Goal: Transaction & Acquisition: Book appointment/travel/reservation

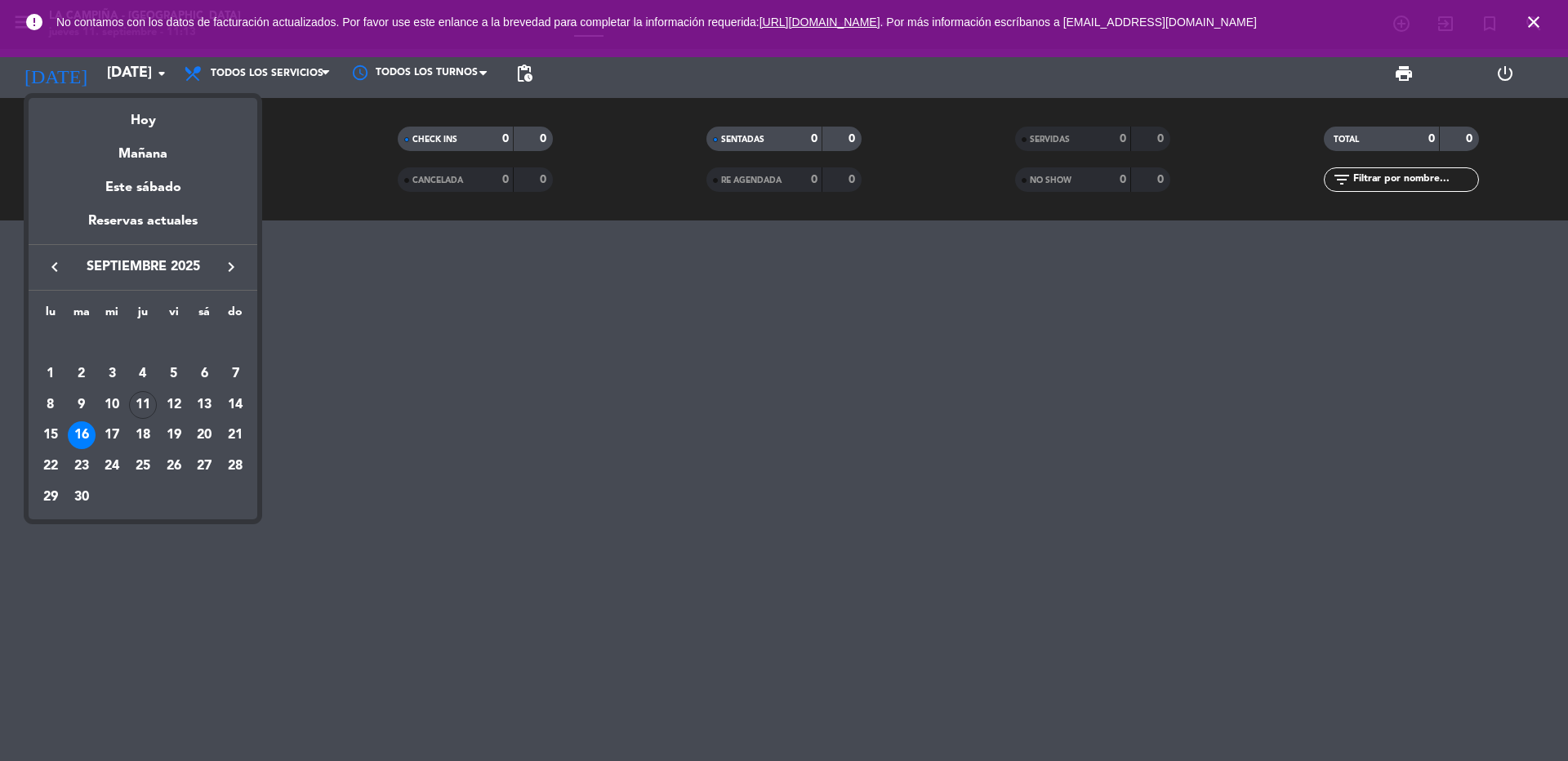
click at [226, 267] on icon "keyboard_arrow_right" at bounding box center [231, 267] width 20 height 20
click at [208, 403] on div "15" at bounding box center [204, 404] width 28 height 28
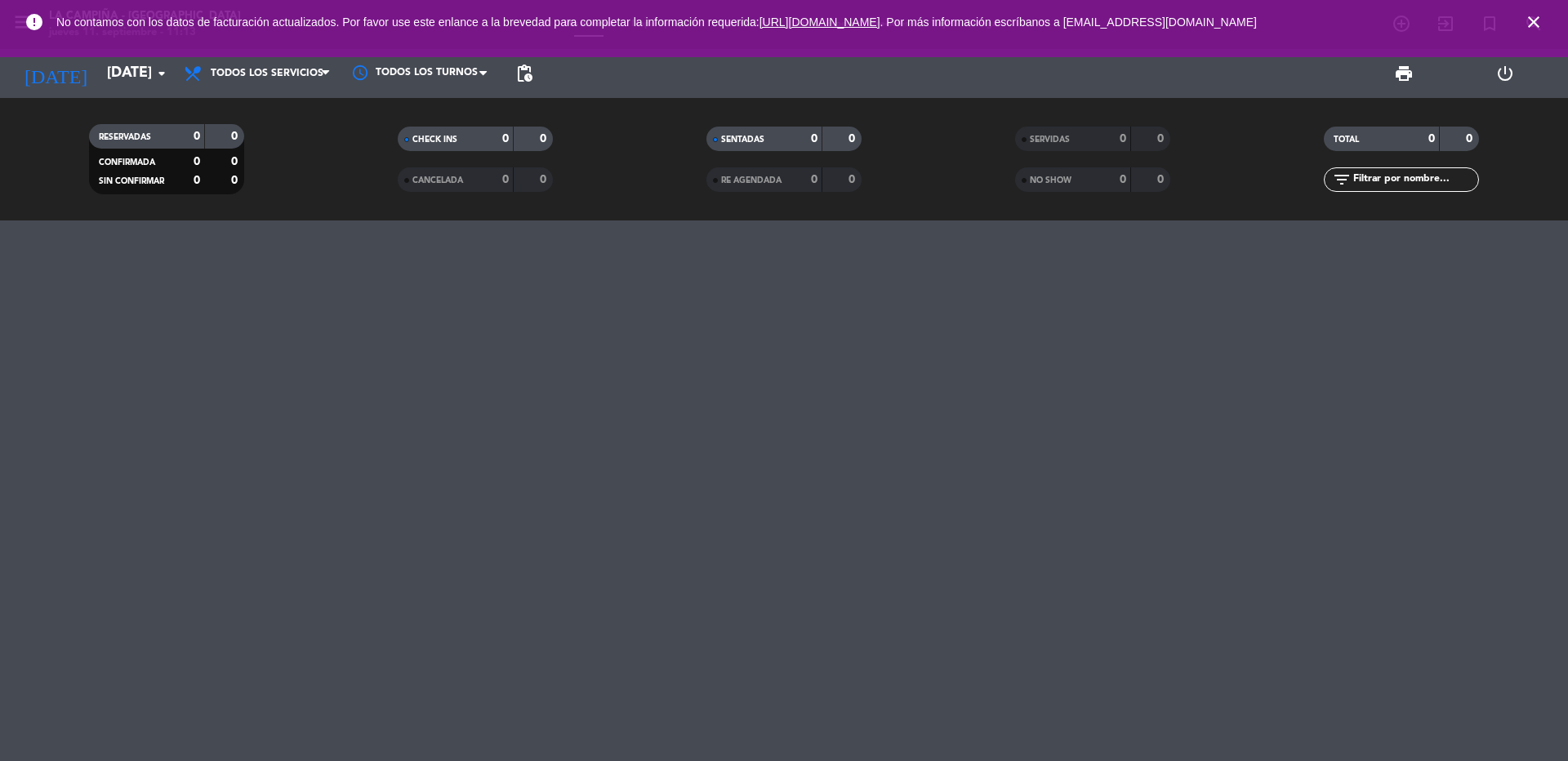
type input "[DATE]"
click at [1534, 24] on icon "close" at bounding box center [1534, 23] width 20 height 20
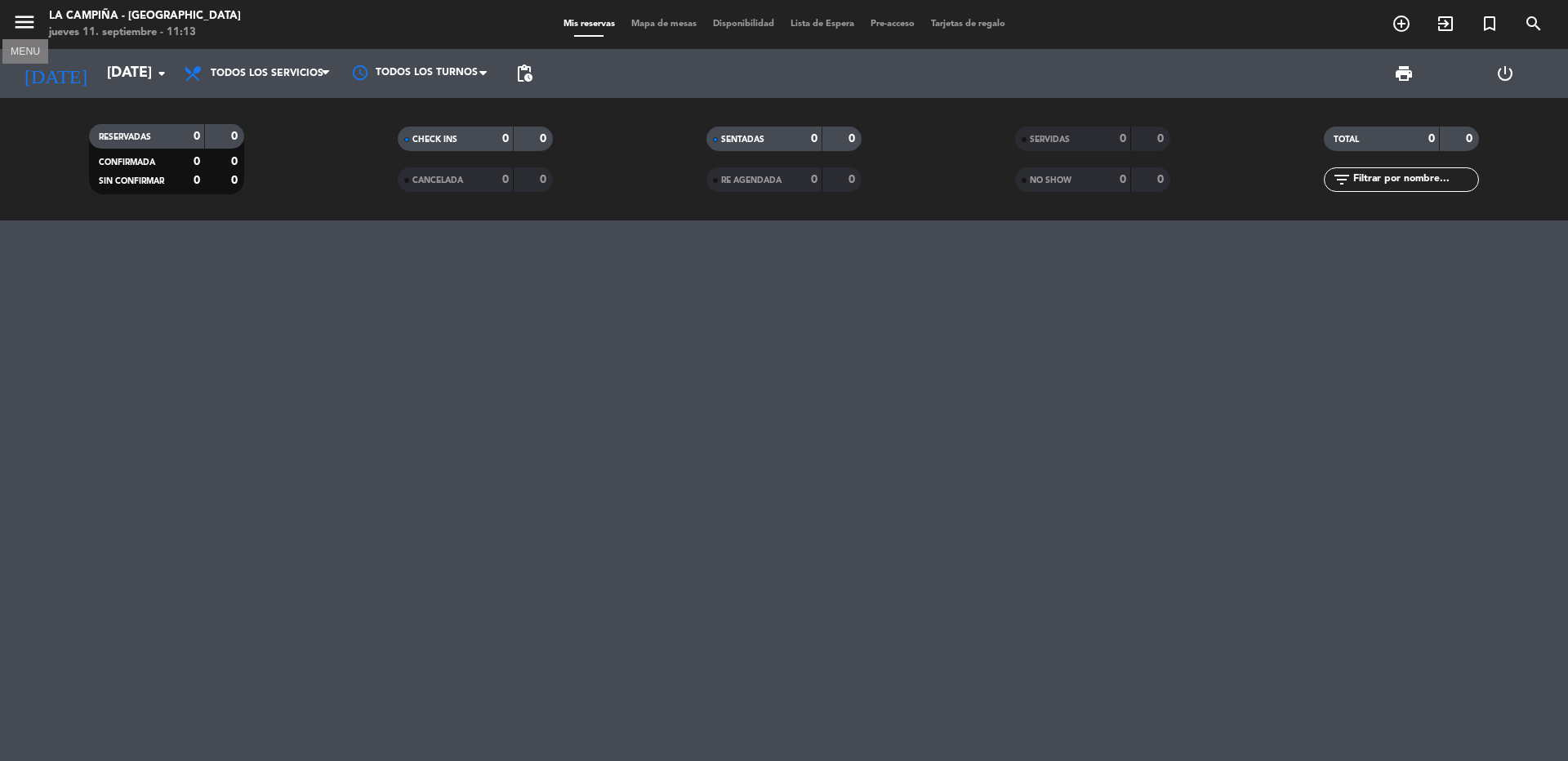
click at [25, 22] on icon "menu" at bounding box center [24, 22] width 24 height 24
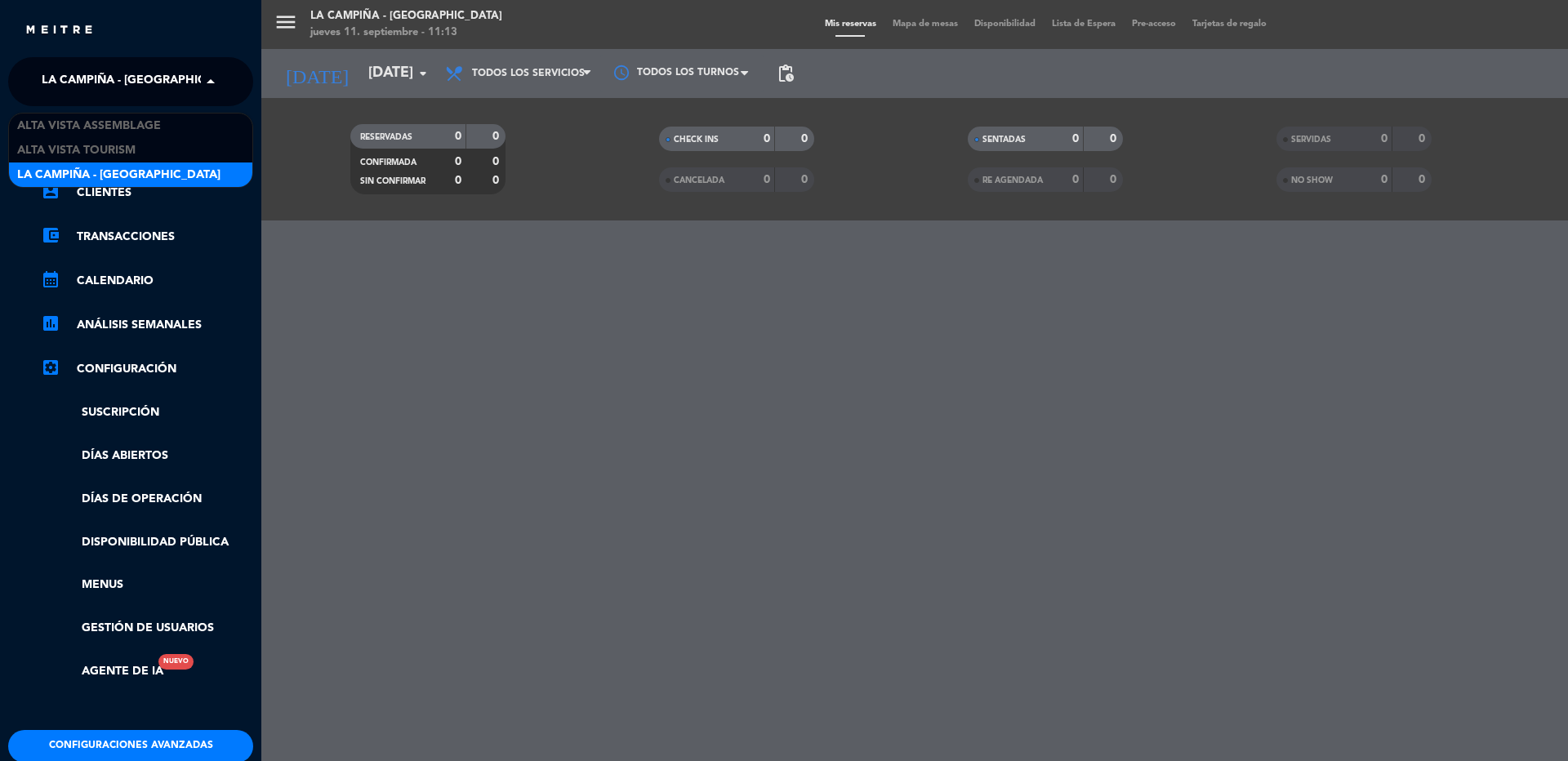
click at [57, 77] on span "La Campiña - [GEOGRAPHIC_DATA]" at bounding box center [143, 82] width 204 height 34
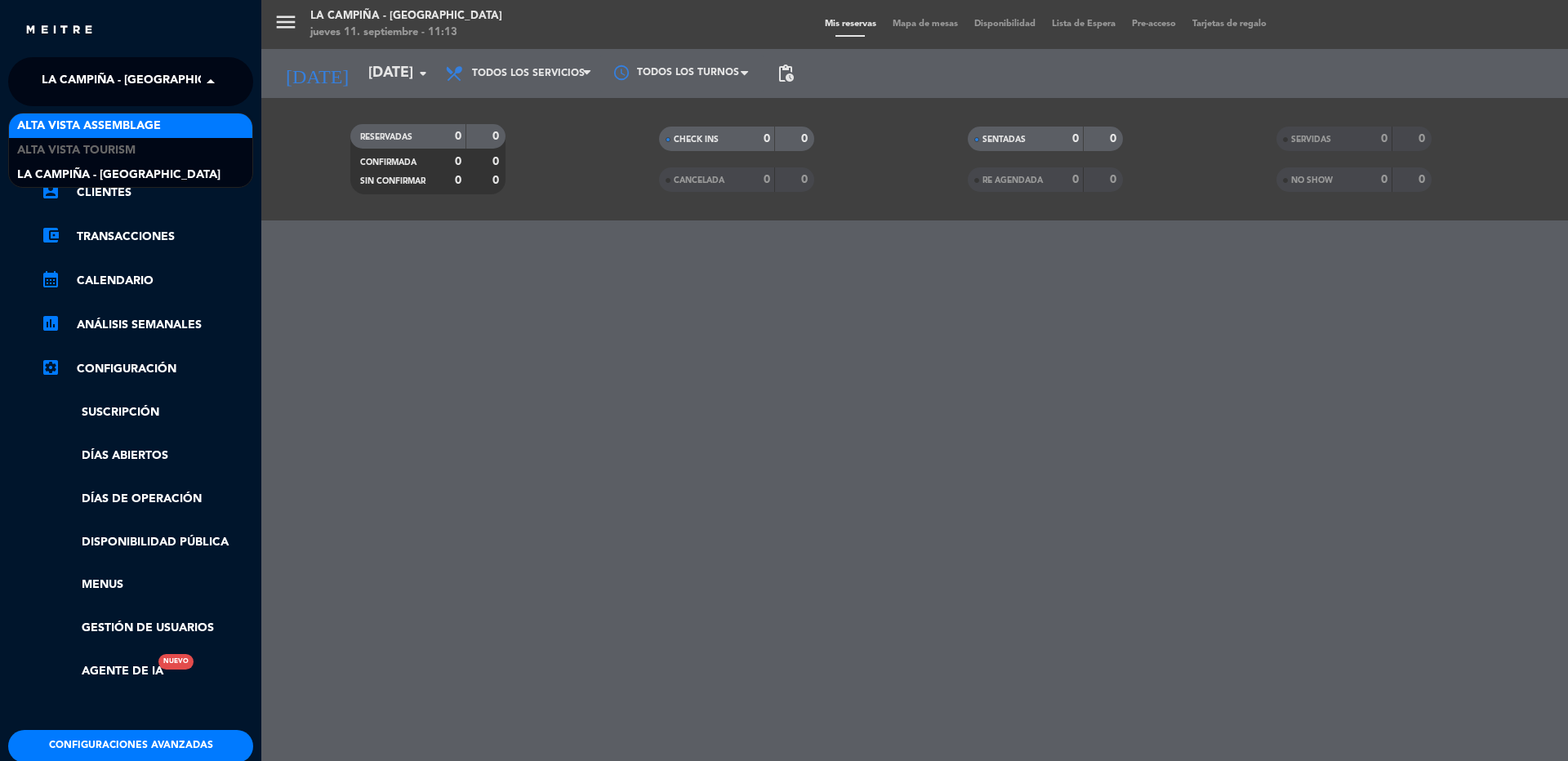
click at [86, 122] on span "Alta Vista Assemblage" at bounding box center [89, 126] width 144 height 19
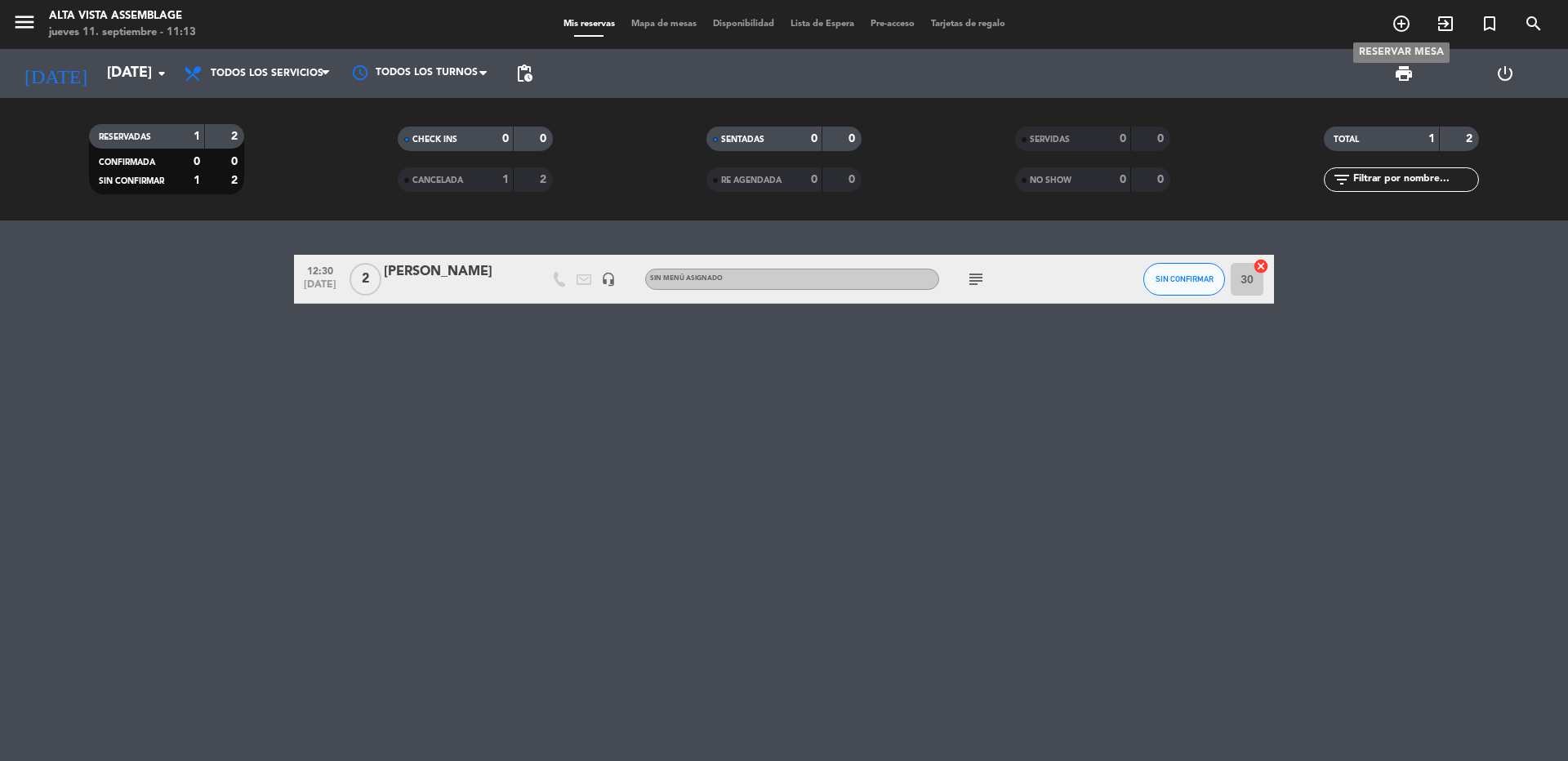
click at [1400, 19] on icon "add_circle_outline" at bounding box center [1401, 23] width 20 height 20
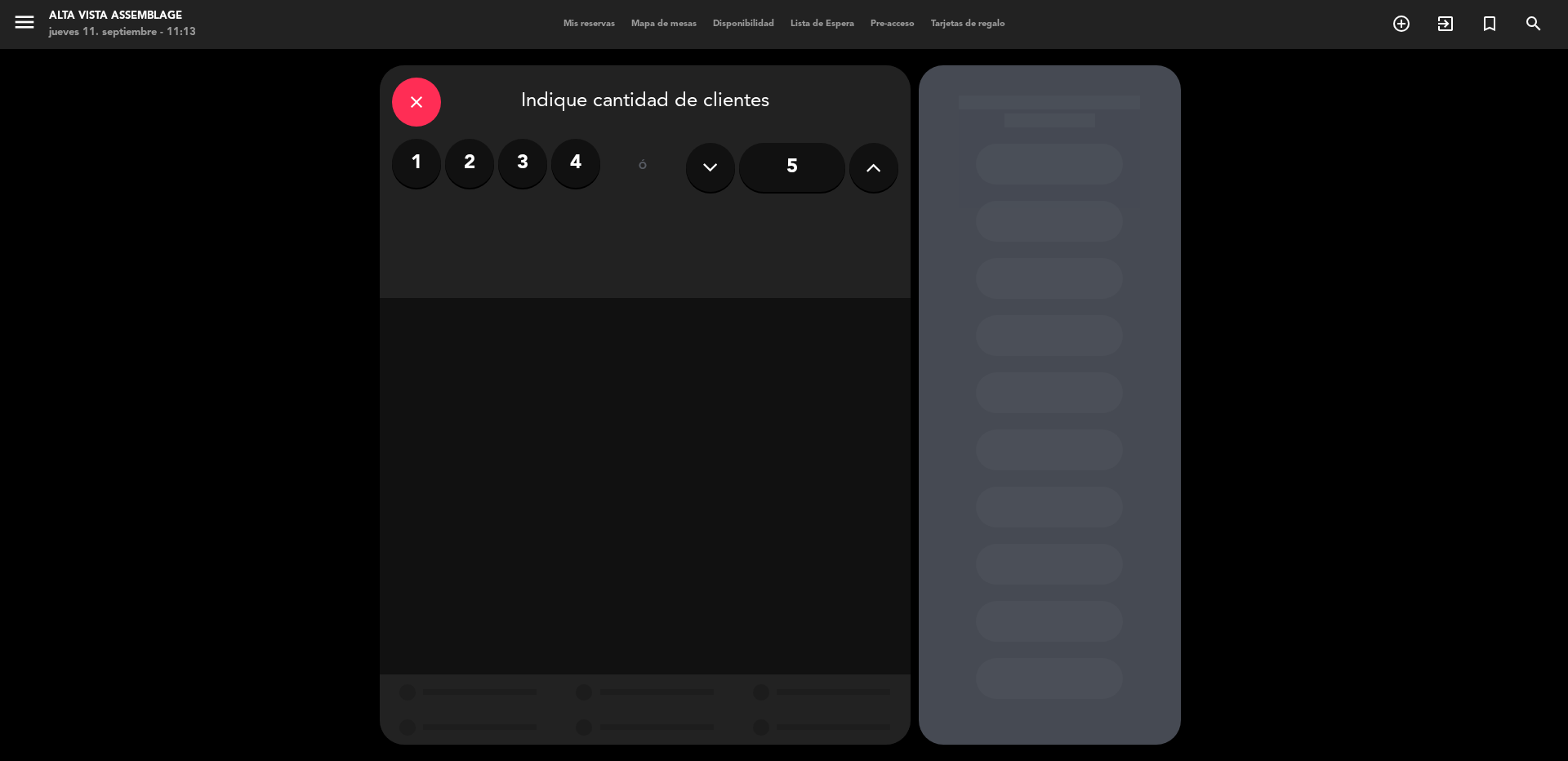
click at [801, 163] on input "5" at bounding box center [792, 168] width 106 height 49
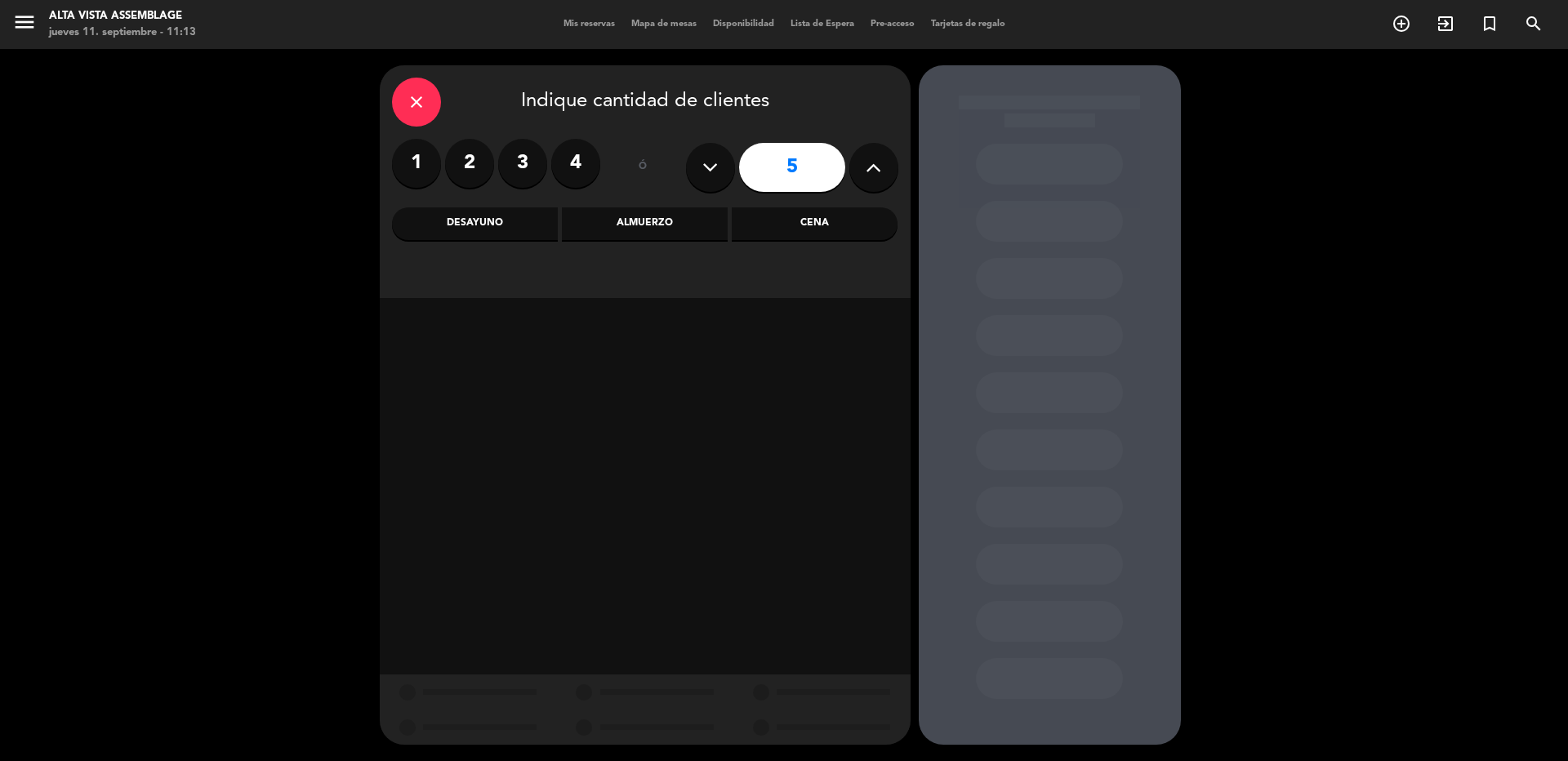
click at [664, 231] on div "Almuerzo" at bounding box center [645, 223] width 166 height 32
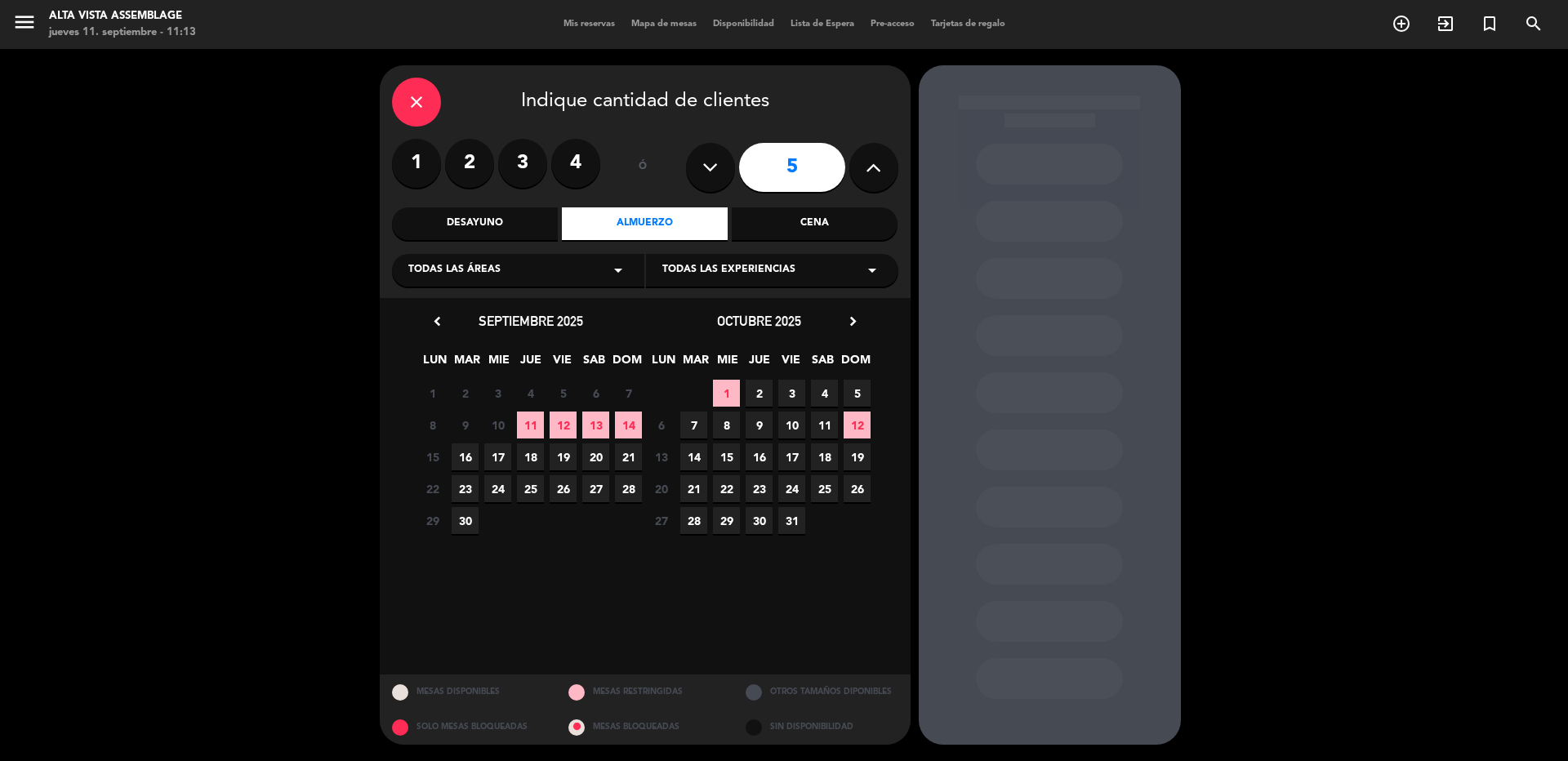
click at [847, 317] on icon "chevron_right" at bounding box center [852, 321] width 17 height 17
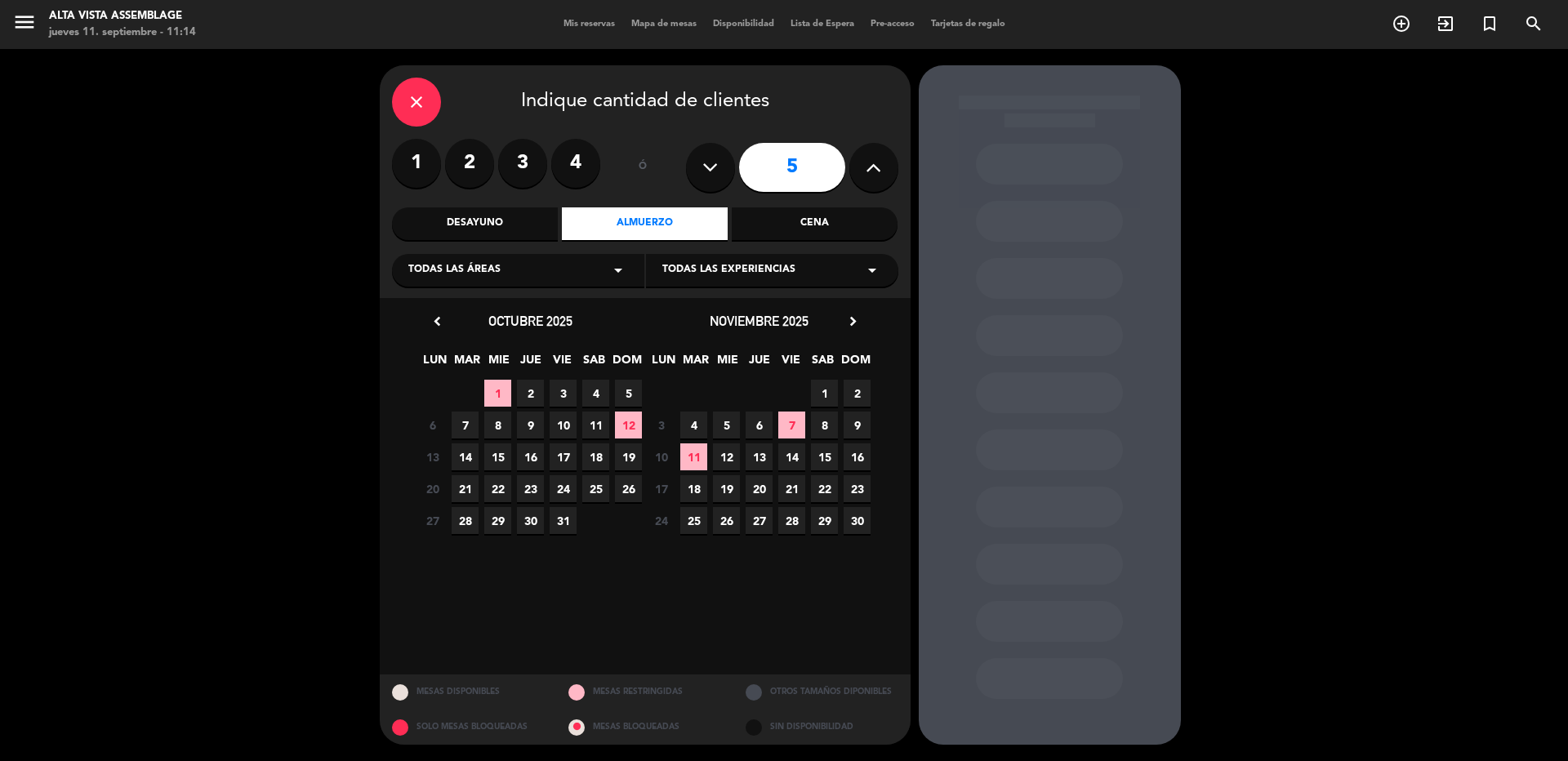
click at [820, 467] on span "15" at bounding box center [824, 457] width 27 height 27
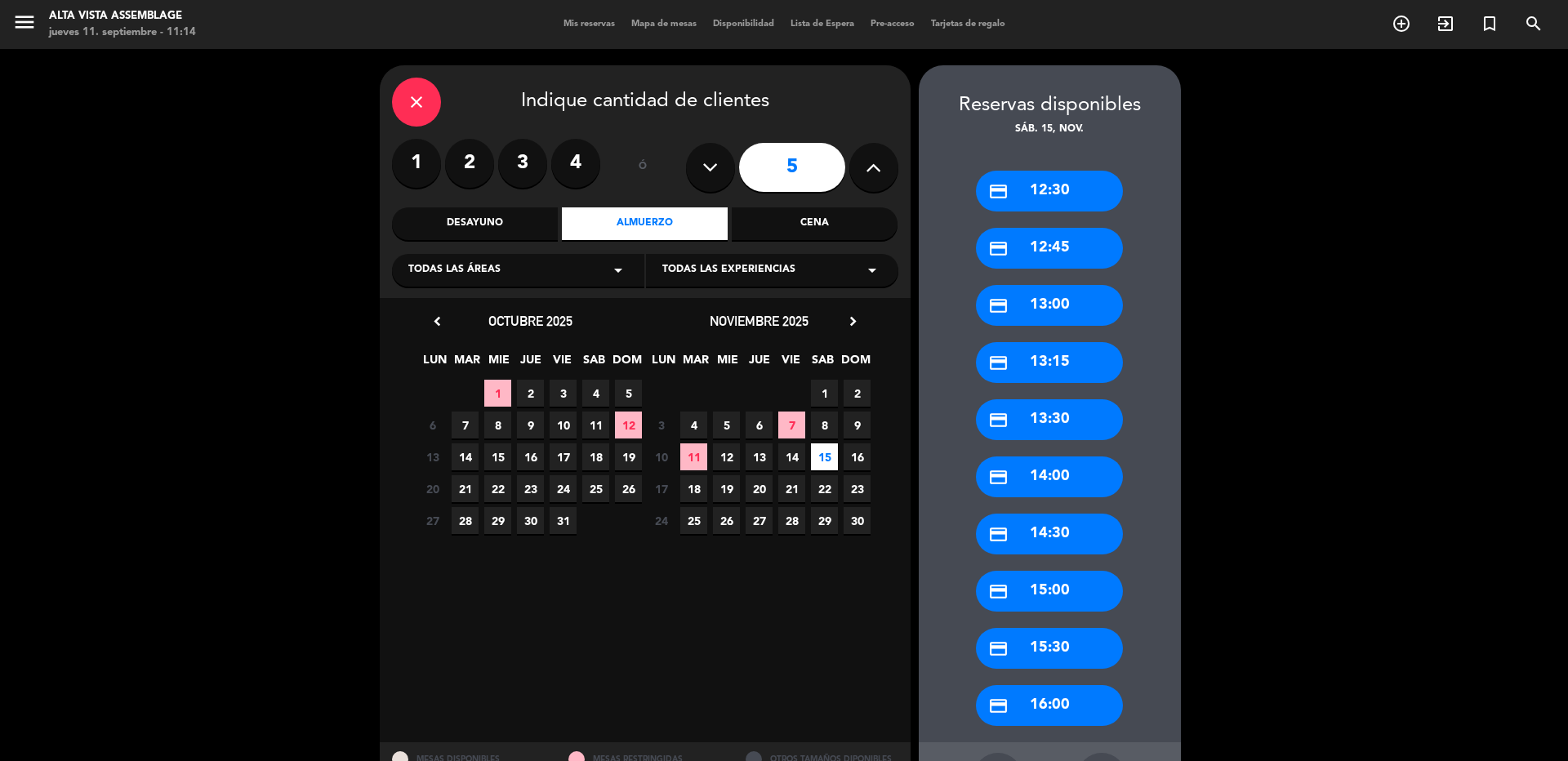
click at [1013, 301] on div "credit_card 13:00" at bounding box center [1048, 304] width 147 height 41
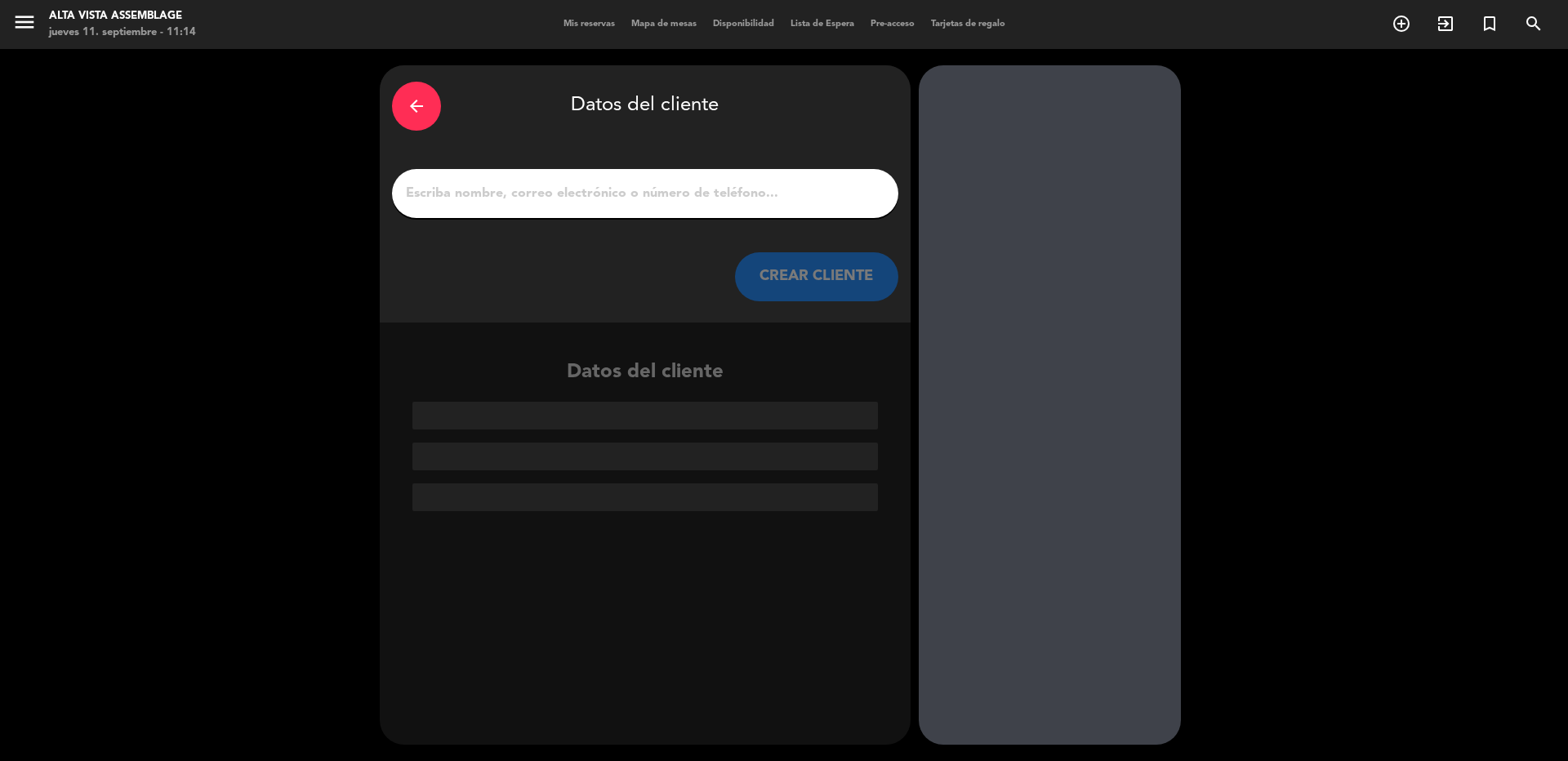
click at [572, 196] on input "1" at bounding box center [645, 193] width 482 height 23
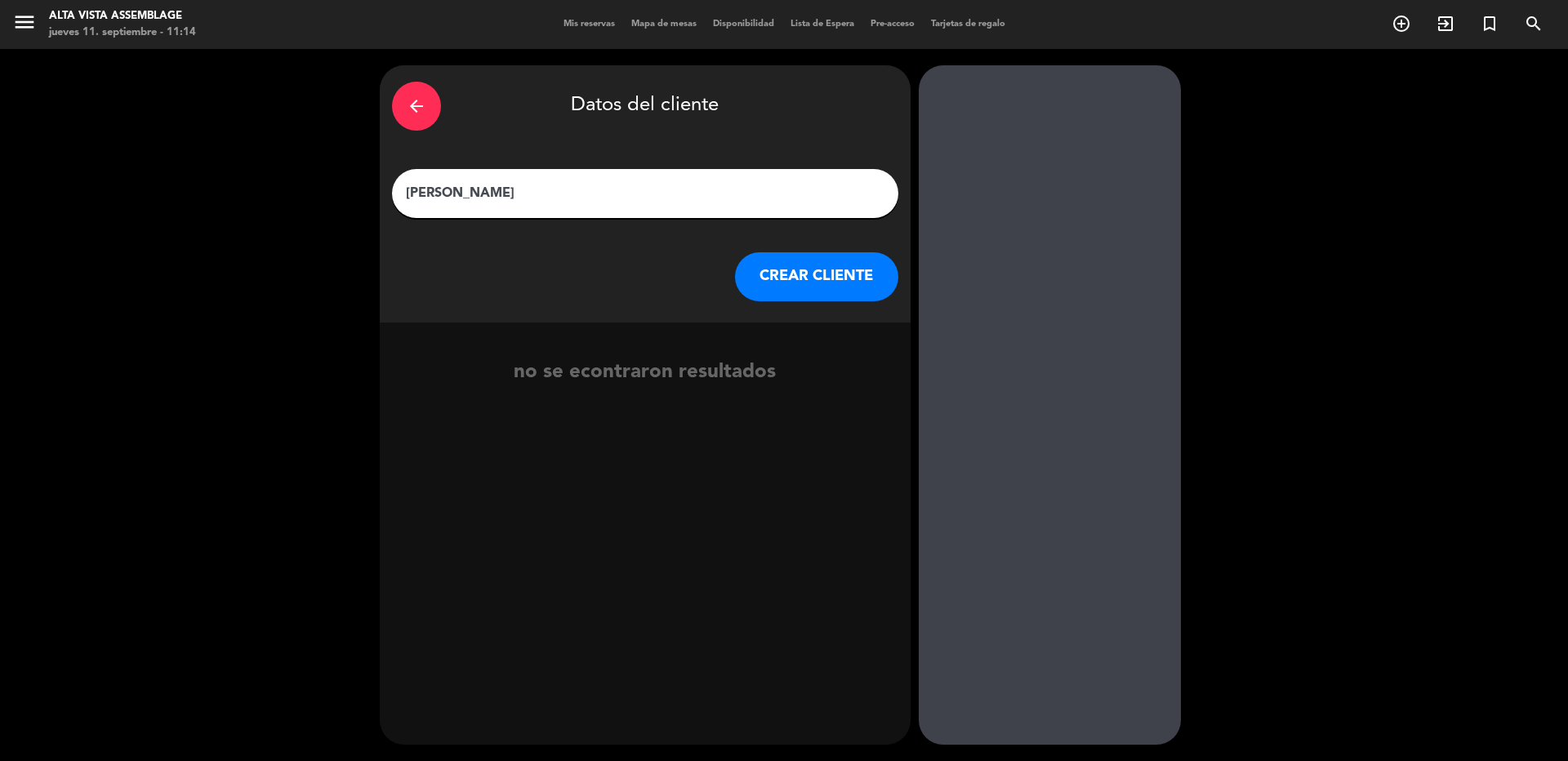
type input "[PERSON_NAME]"
click at [785, 273] on button "CREAR CLIENTE" at bounding box center [816, 276] width 163 height 49
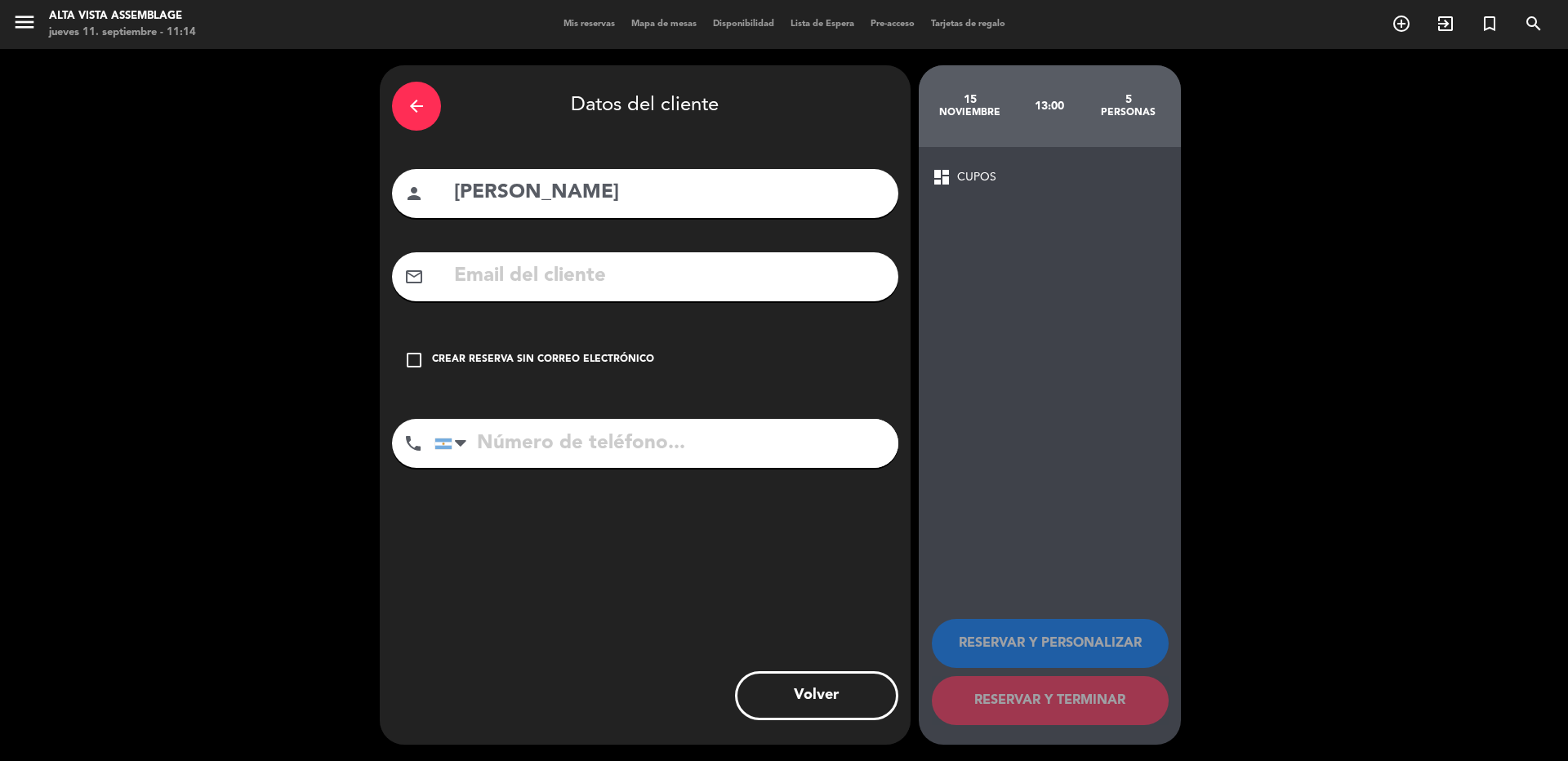
click at [409, 363] on icon "check_box_outline_blank" at bounding box center [414, 360] width 20 height 20
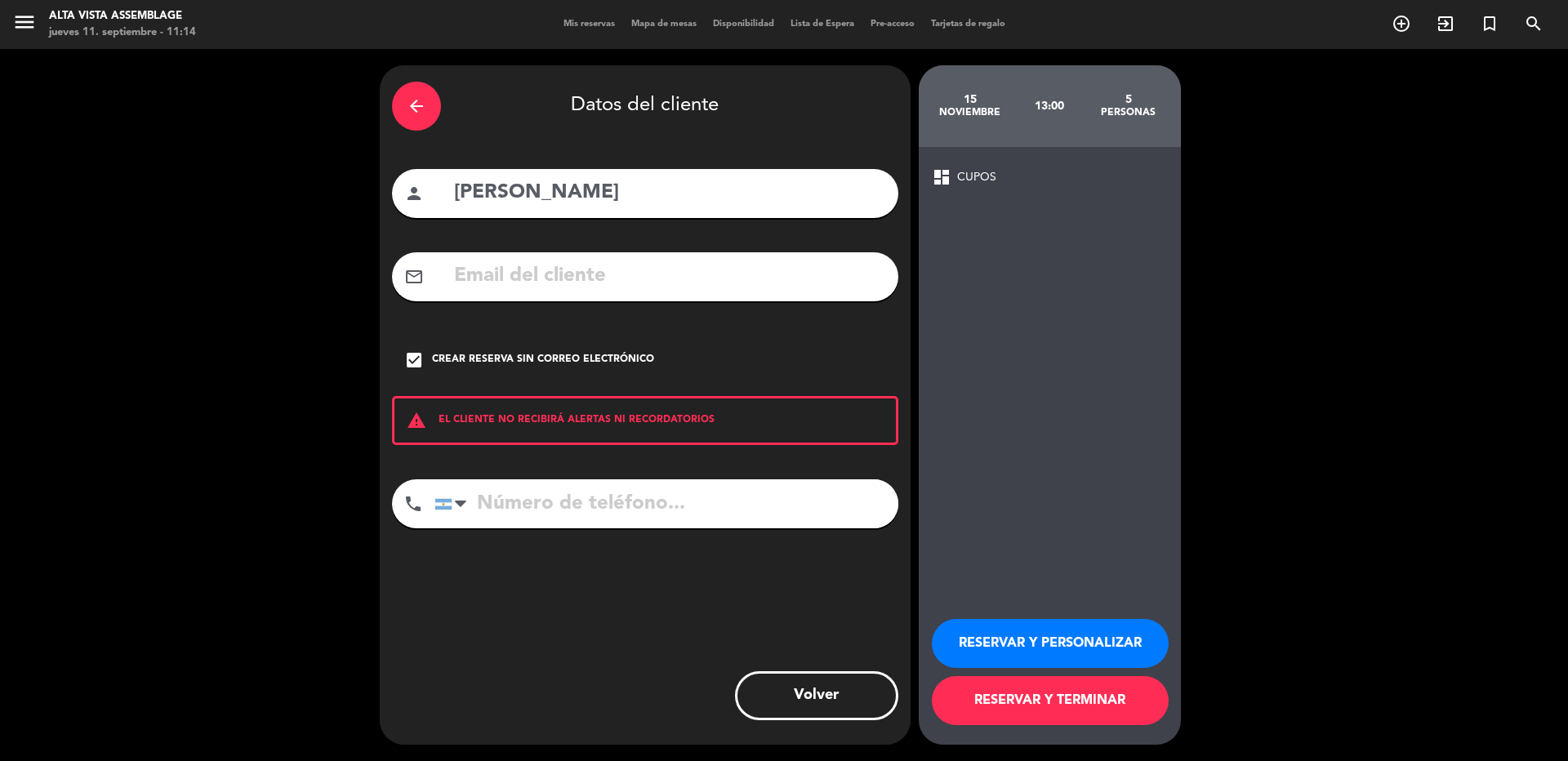
click at [1002, 657] on button "RESERVAR Y PERSONALIZAR" at bounding box center [1049, 643] width 237 height 49
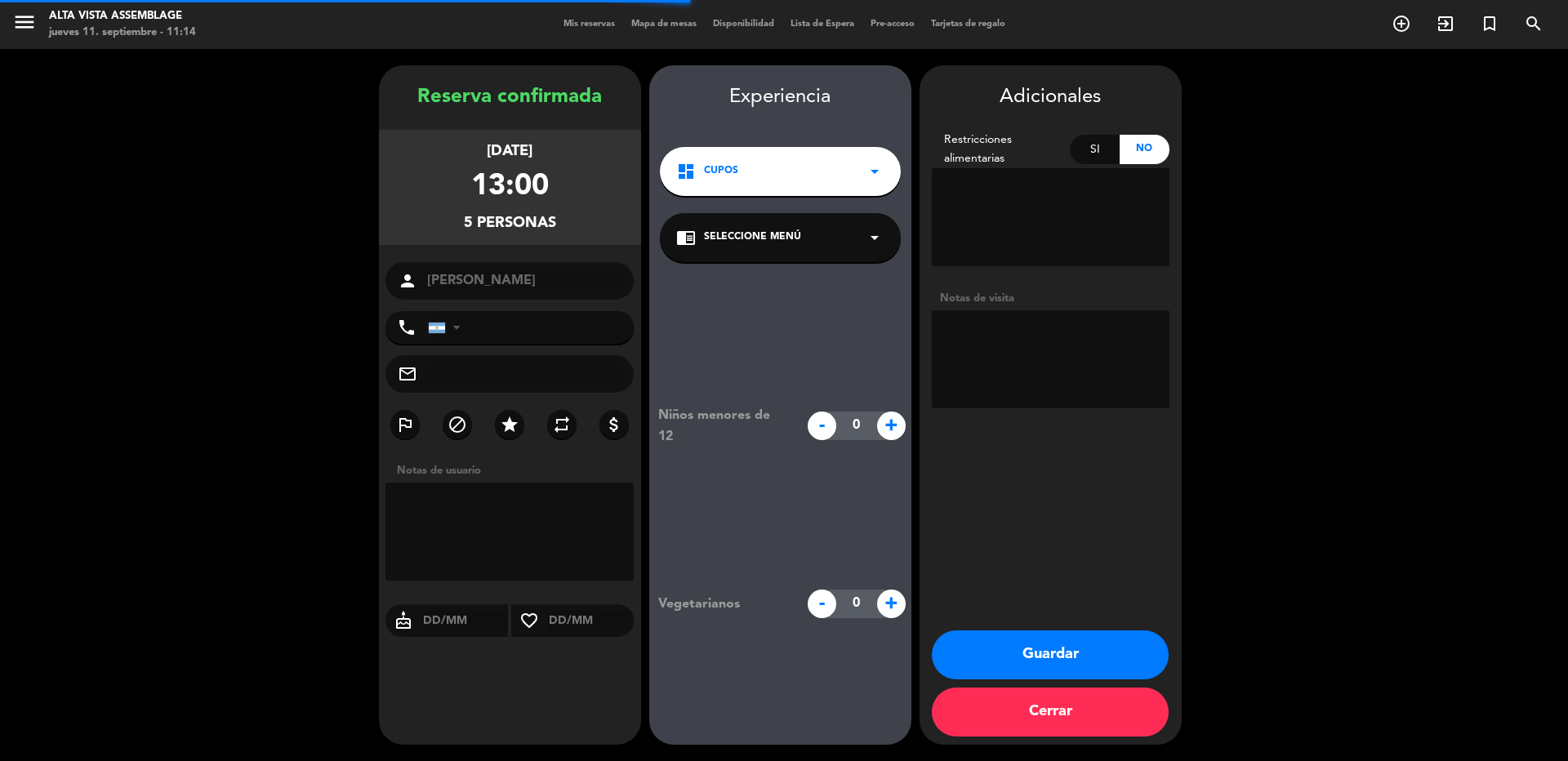
click at [984, 377] on textarea at bounding box center [1050, 358] width 238 height 98
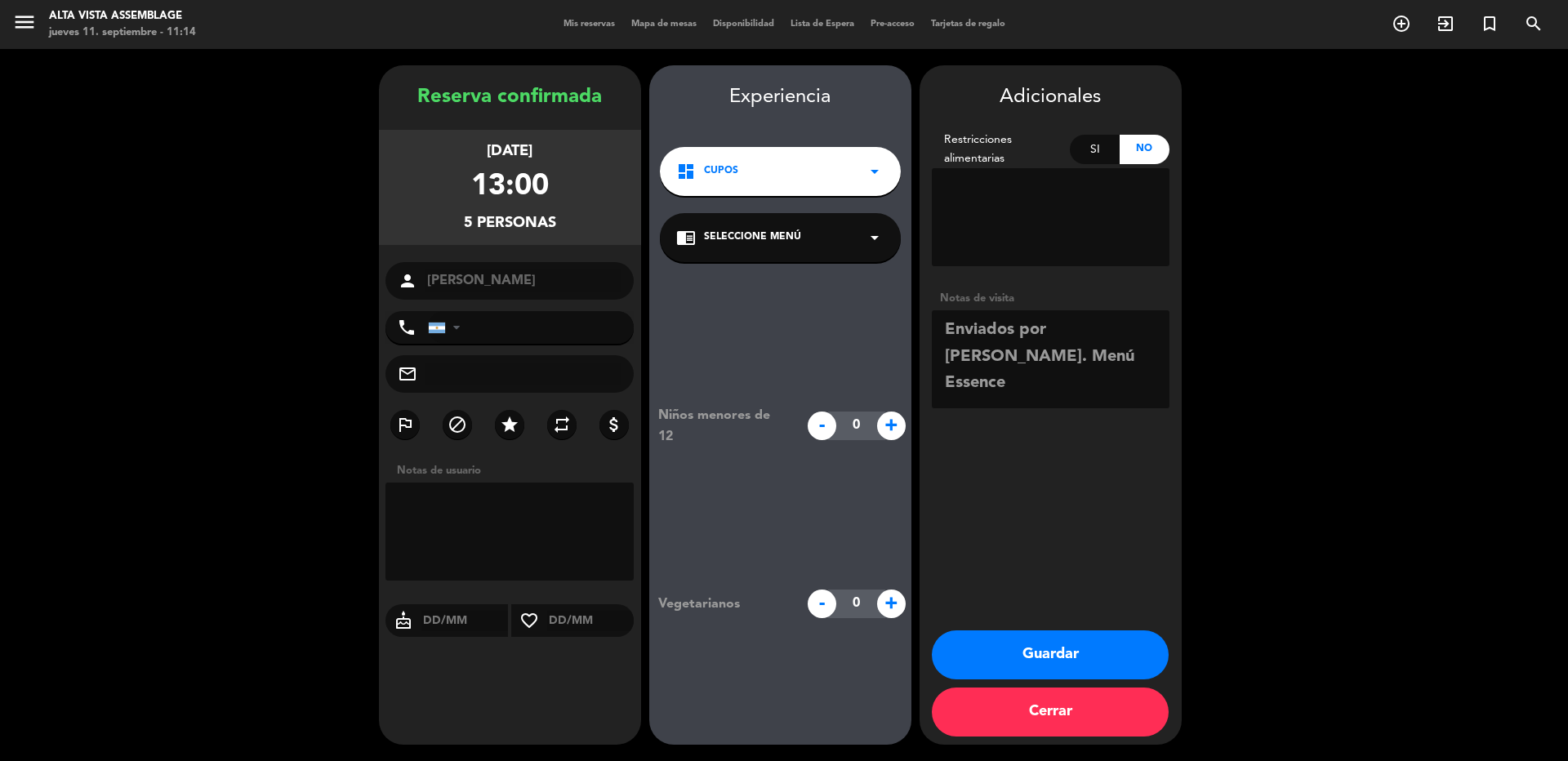
click at [1016, 356] on textarea at bounding box center [1050, 358] width 238 height 98
click at [1050, 380] on textarea at bounding box center [1050, 358] width 238 height 98
type textarea "Enviados por [PERSON_NAME], paga agencia. Menú Essence."
drag, startPoint x: 1083, startPoint y: 657, endPoint x: 1048, endPoint y: 666, distance: 36.1
click at [1083, 658] on button "Guardar" at bounding box center [1049, 655] width 237 height 49
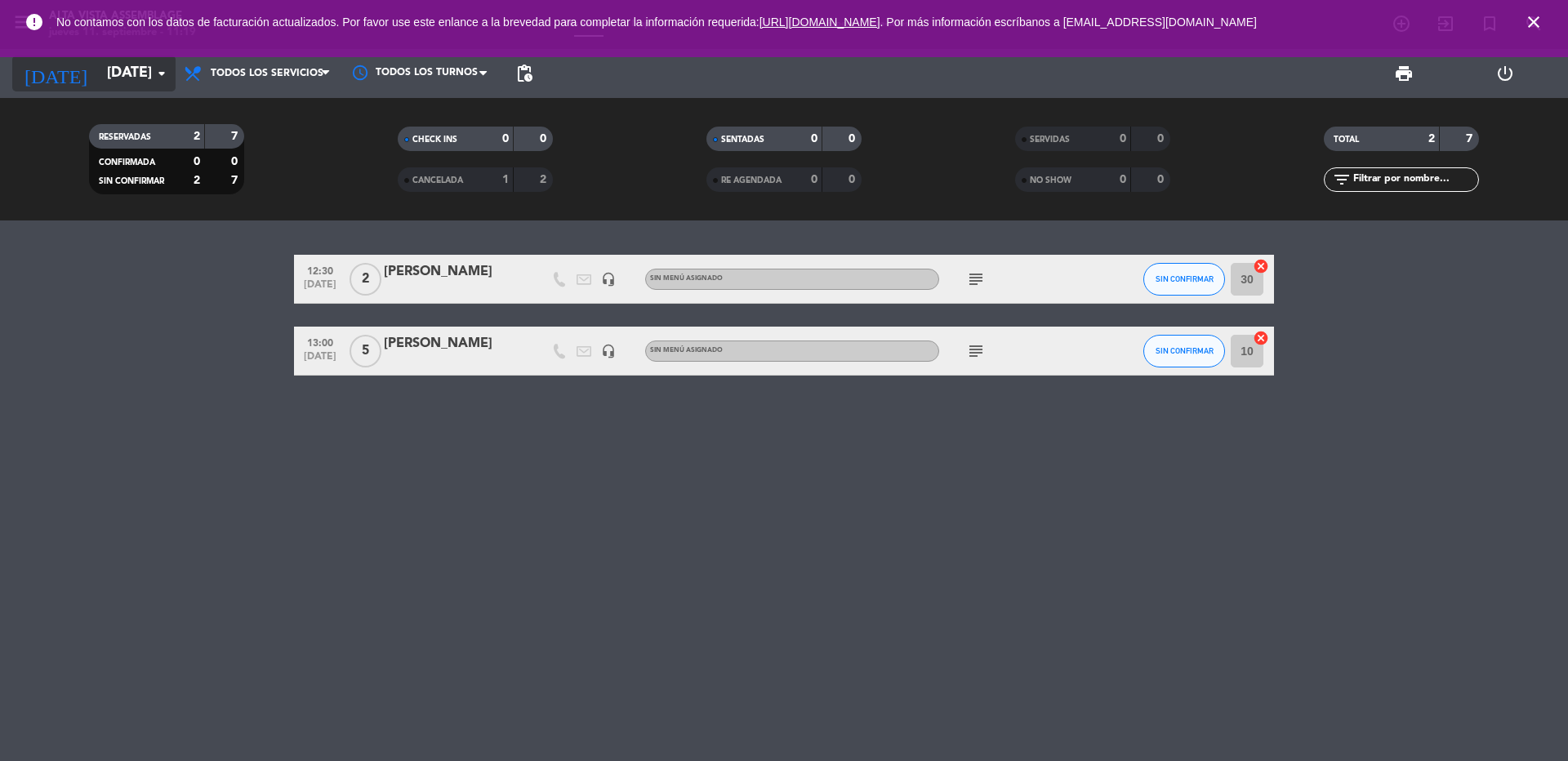
click at [99, 80] on input "[DATE]" at bounding box center [194, 73] width 189 height 32
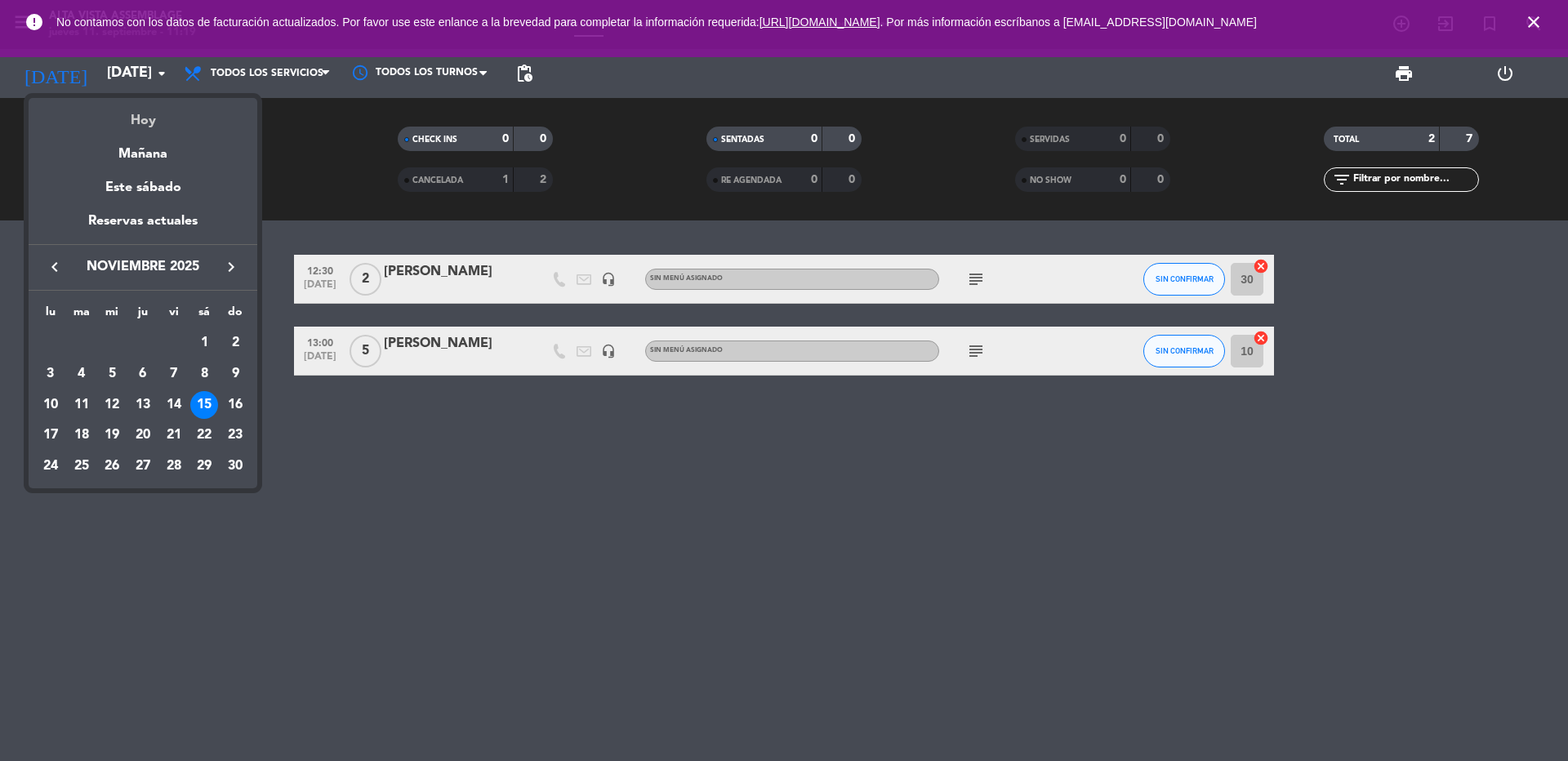
click at [121, 114] on div "Hoy" at bounding box center [143, 114] width 229 height 33
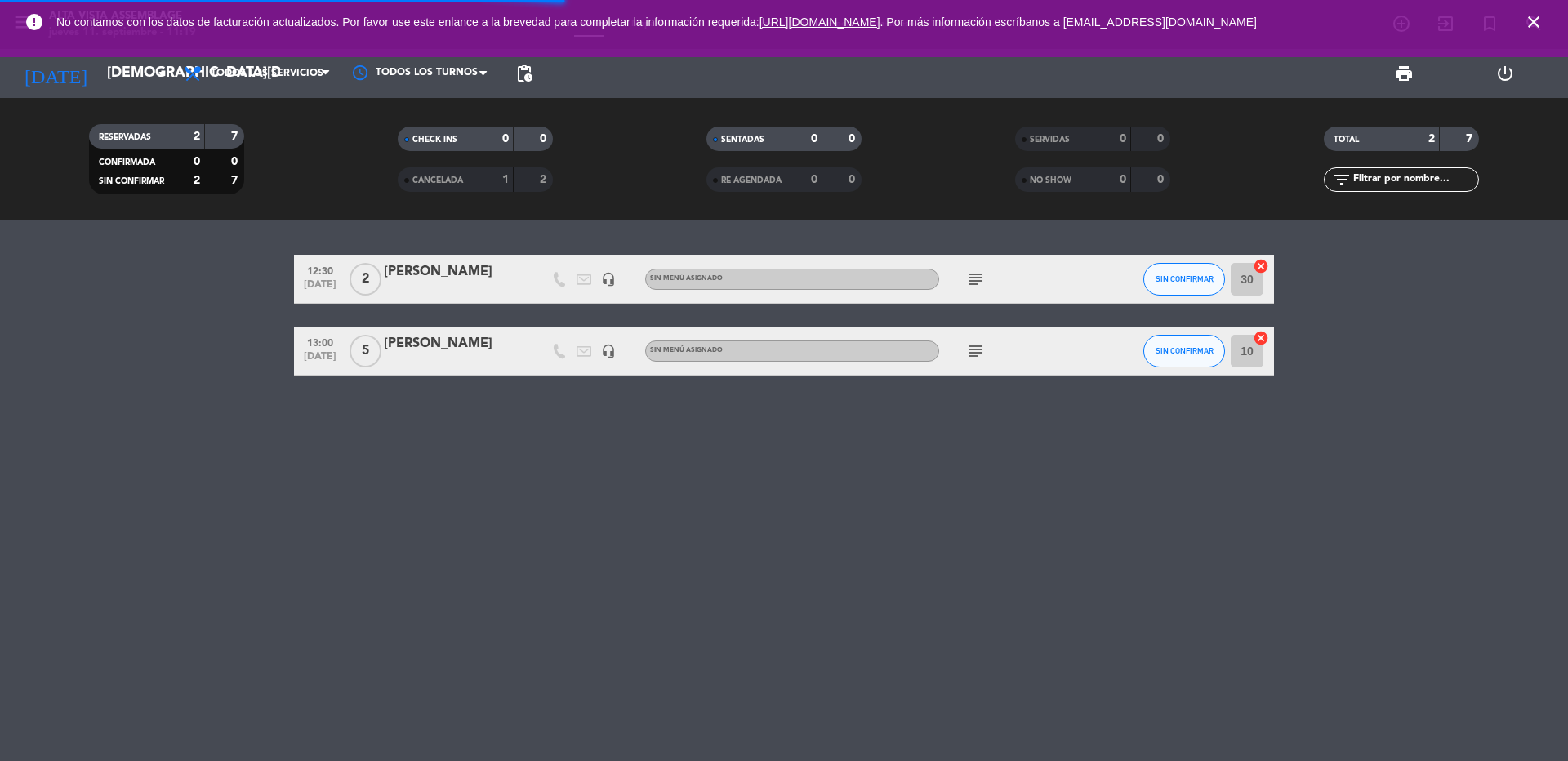
click at [1527, 21] on icon "close" at bounding box center [1534, 23] width 20 height 20
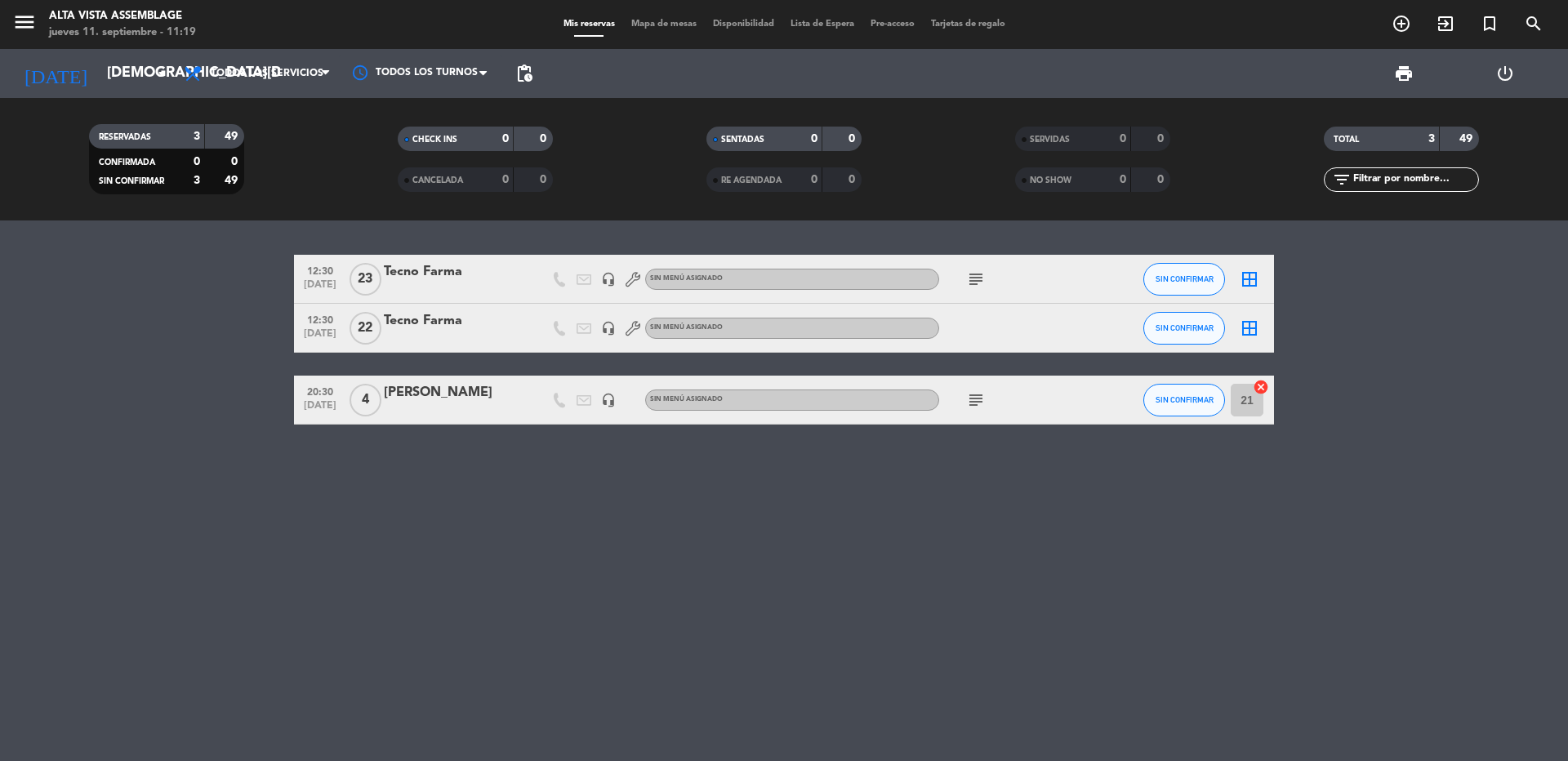
click at [261, 590] on div "12:30 [DATE] Tecno Farma headset_mic Sin menú asignado subject SIN CONFIRMAR bo…" at bounding box center [784, 491] width 1568 height 540
click at [49, 524] on div "12:30 [DATE] Tecno Farma headset_mic Sin menú asignado subject SIN CONFIRMAR bo…" at bounding box center [784, 491] width 1568 height 540
drag, startPoint x: 258, startPoint y: 41, endPoint x: 255, endPoint y: 78, distance: 37.1
click at [256, 58] on div "menu Alta Vista Assemblage [DATE] 11. septiembre - 11:19 Mis reservas Mapa de m…" at bounding box center [784, 110] width 1568 height 221
click at [258, 79] on span "Todos los servicios" at bounding box center [257, 74] width 163 height 36
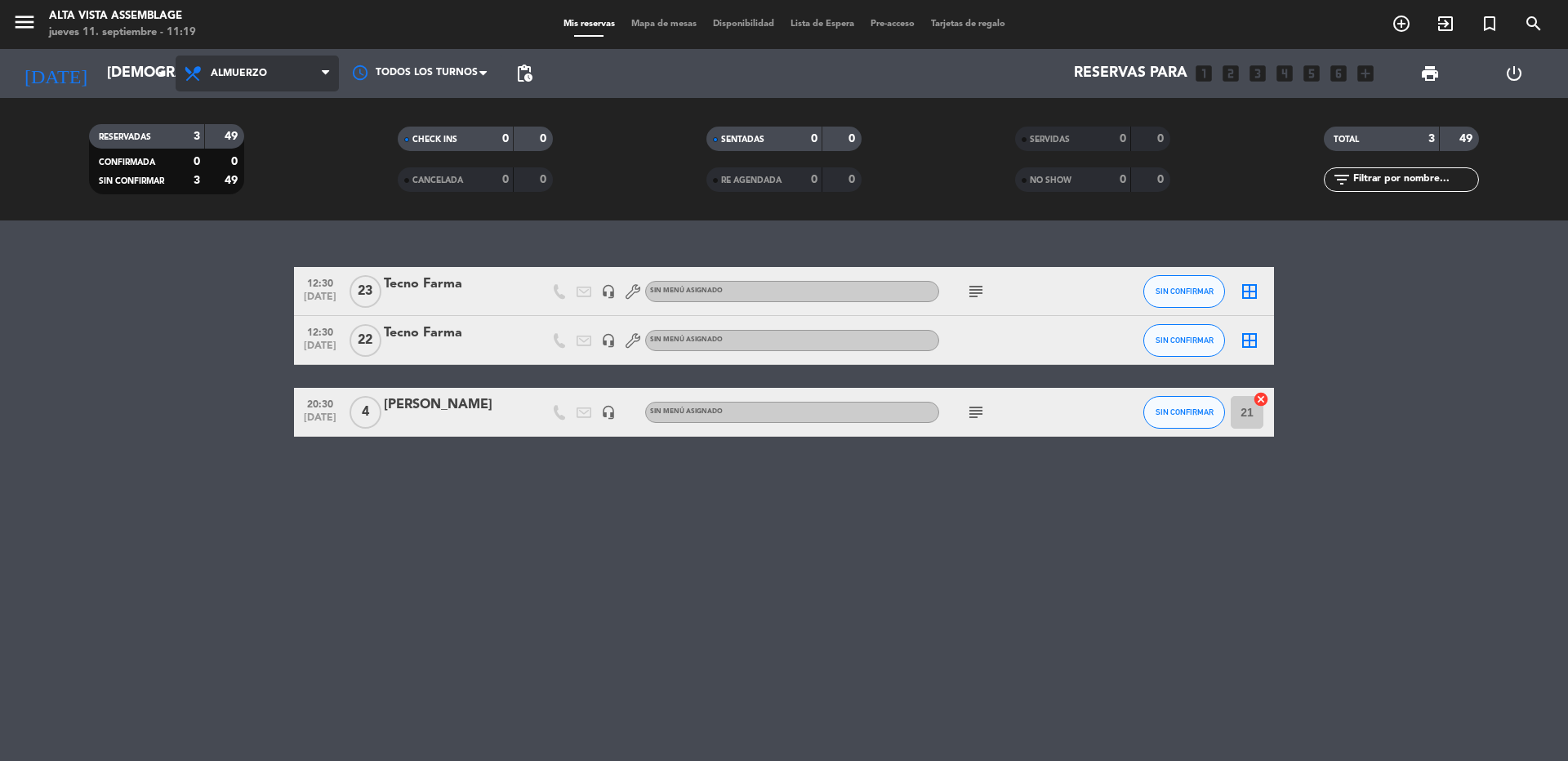
click at [246, 188] on div "menu Alta Vista Assemblage [DATE] 11. septiembre - 11:19 Mis reservas Mapa de m…" at bounding box center [784, 110] width 1568 height 221
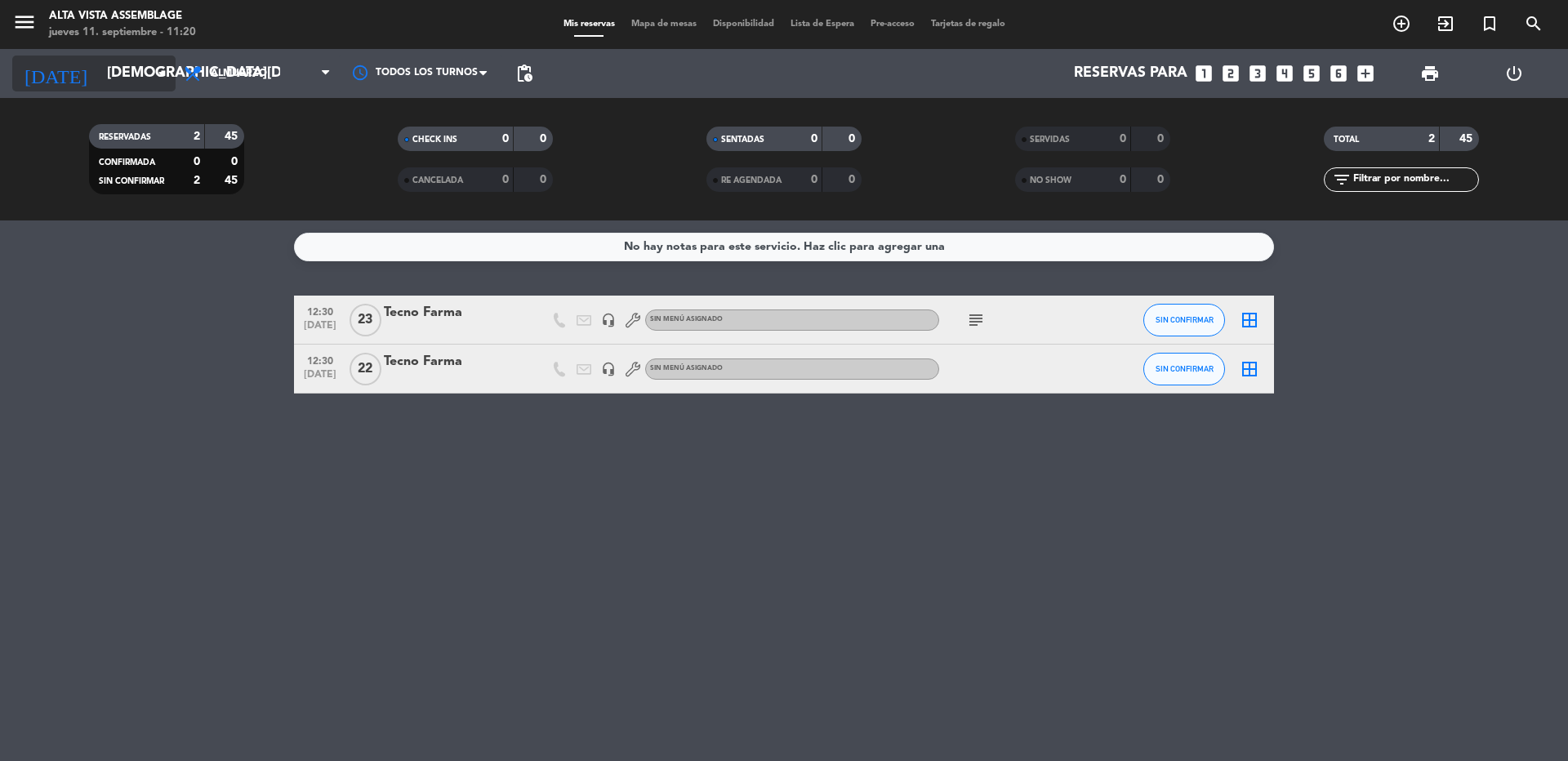
click at [104, 76] on input "[DEMOGRAPHIC_DATA][DATE]" at bounding box center [194, 73] width 189 height 32
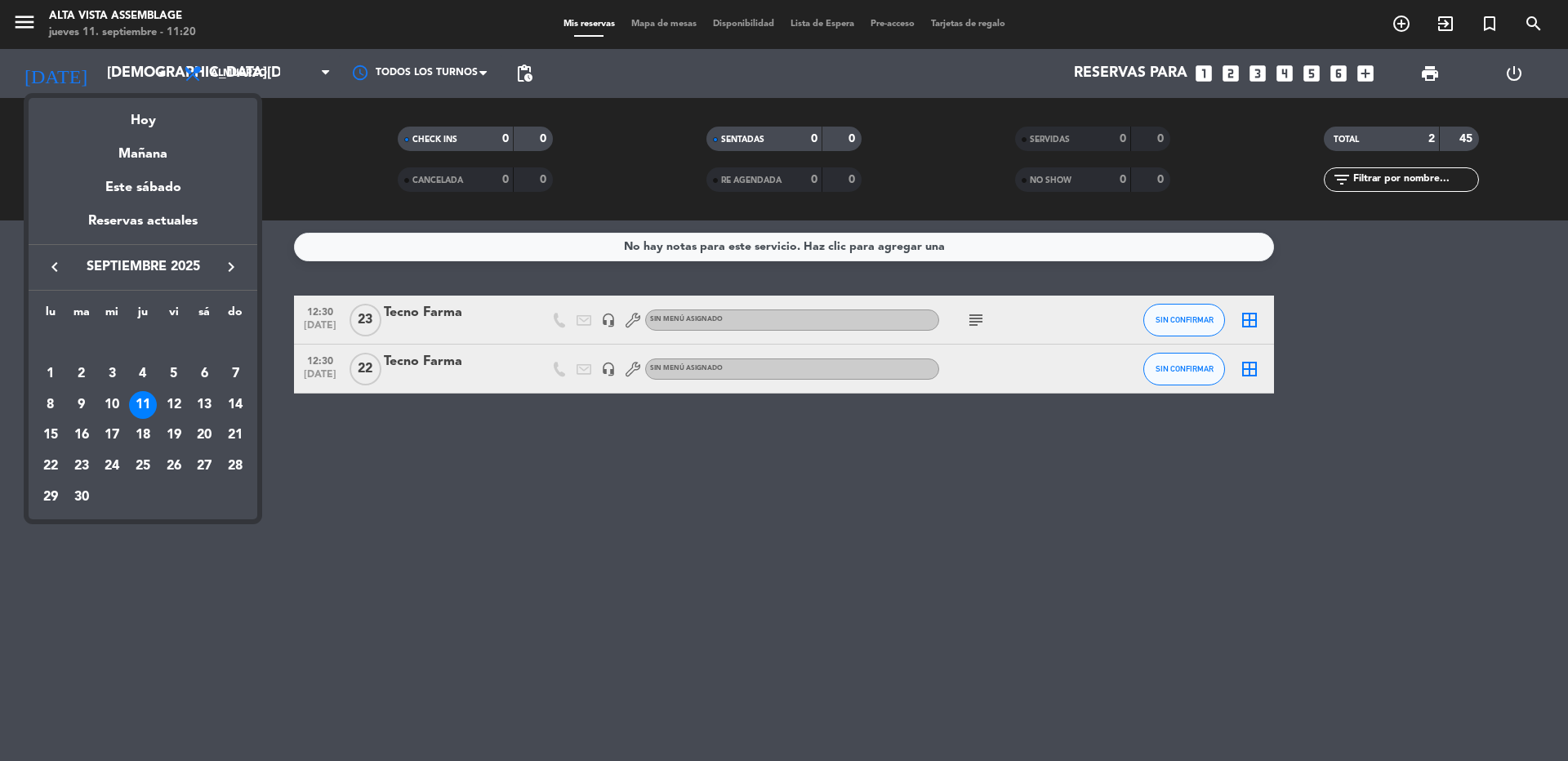
click at [236, 267] on icon "keyboard_arrow_right" at bounding box center [231, 267] width 20 height 20
click at [181, 398] on div "10" at bounding box center [174, 404] width 28 height 28
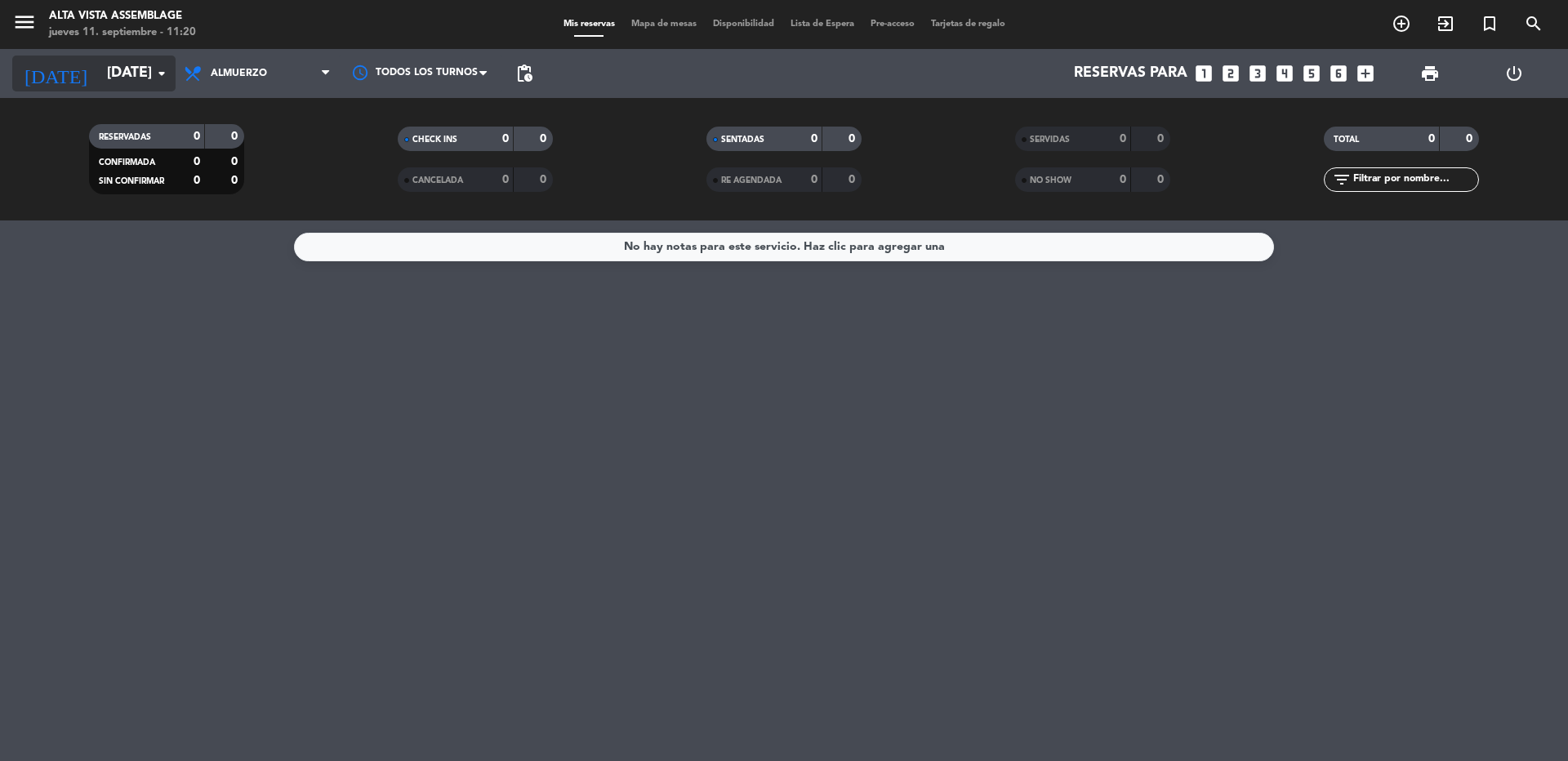
click at [99, 76] on input "[DATE]" at bounding box center [194, 73] width 189 height 32
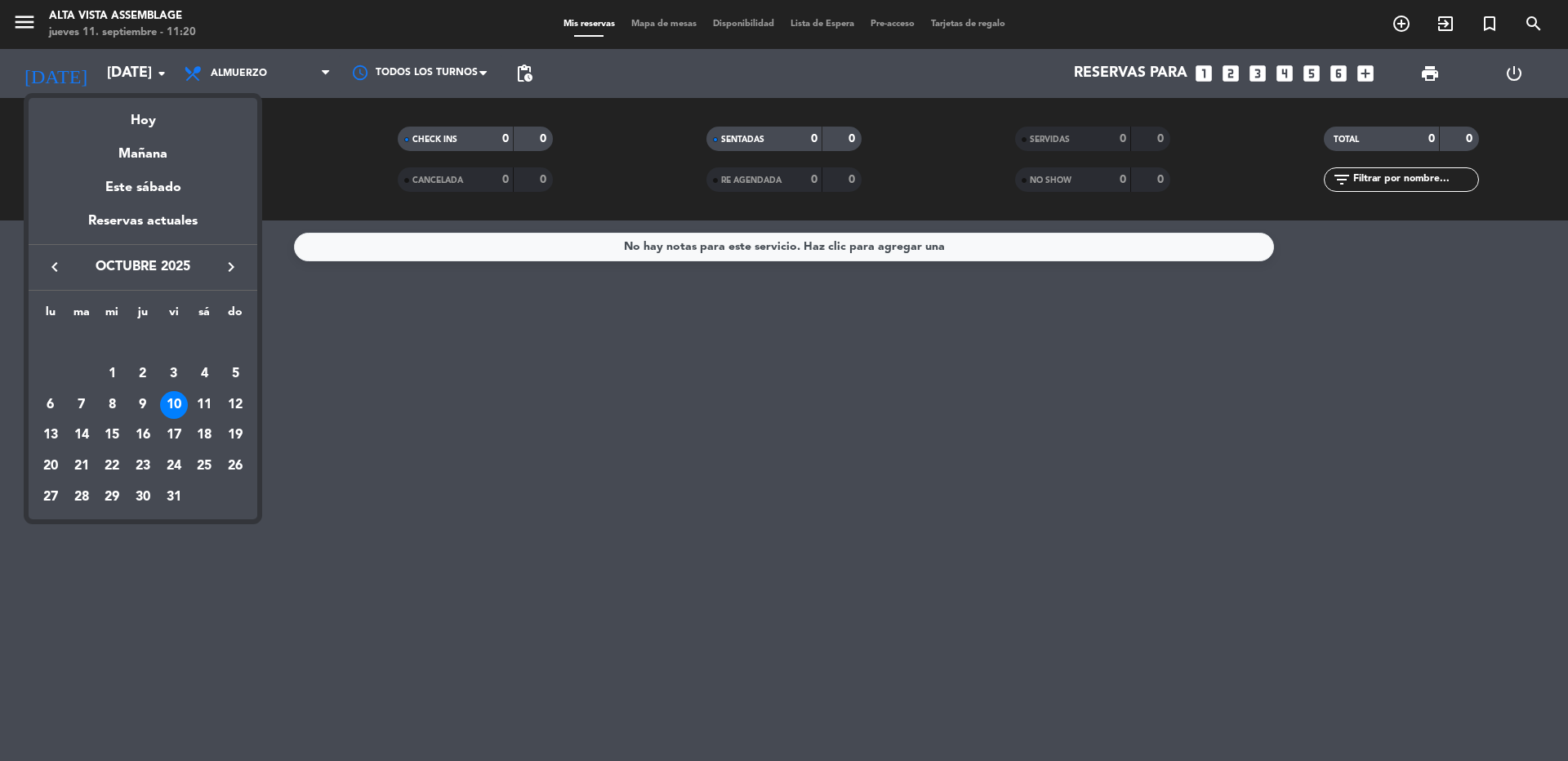
click at [208, 406] on div "11" at bounding box center [204, 404] width 28 height 28
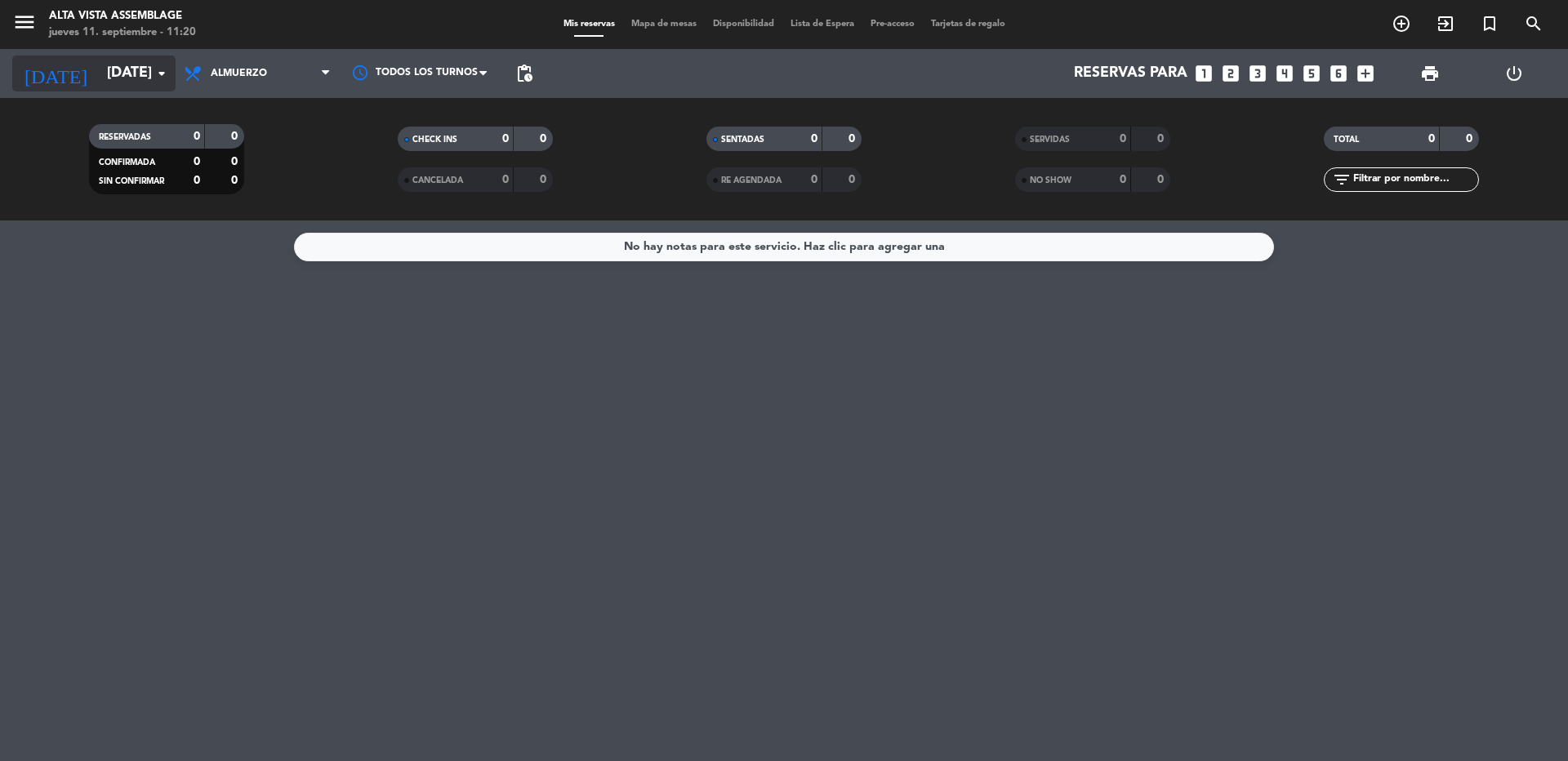
click at [99, 66] on input "[DATE]" at bounding box center [194, 73] width 189 height 32
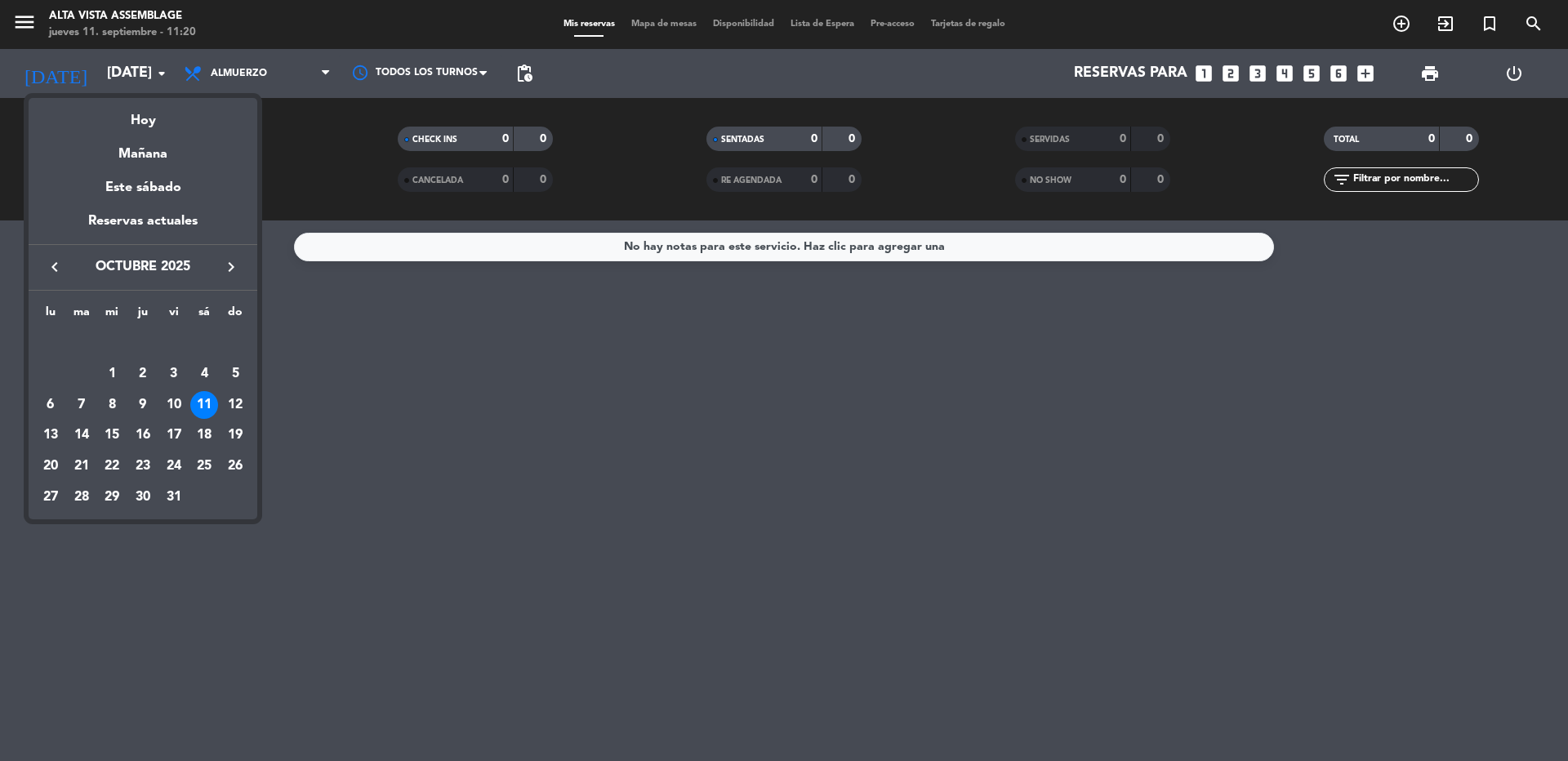
click at [240, 399] on div "12" at bounding box center [235, 404] width 28 height 28
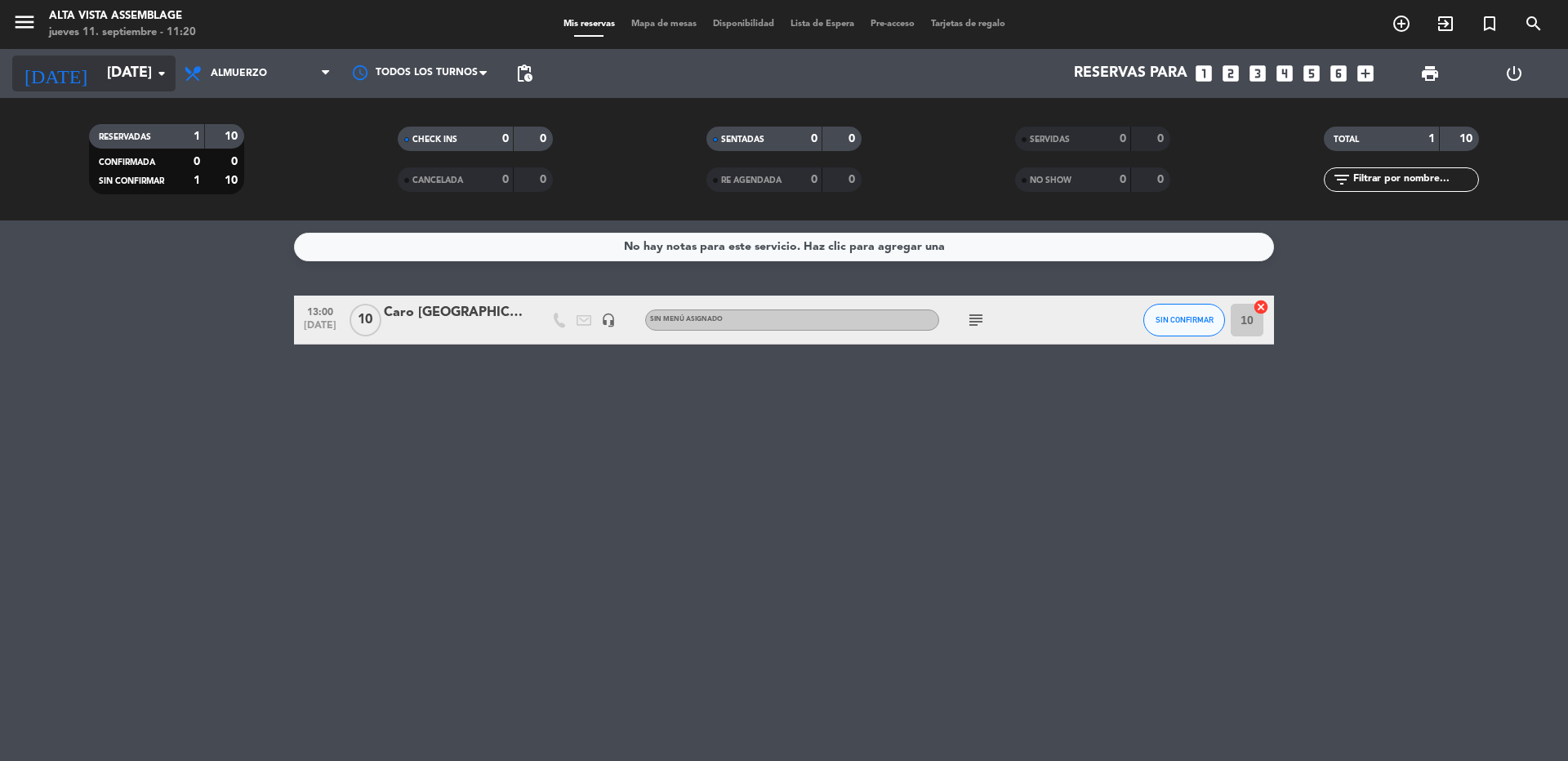
click at [103, 63] on input "[DATE]" at bounding box center [194, 73] width 189 height 32
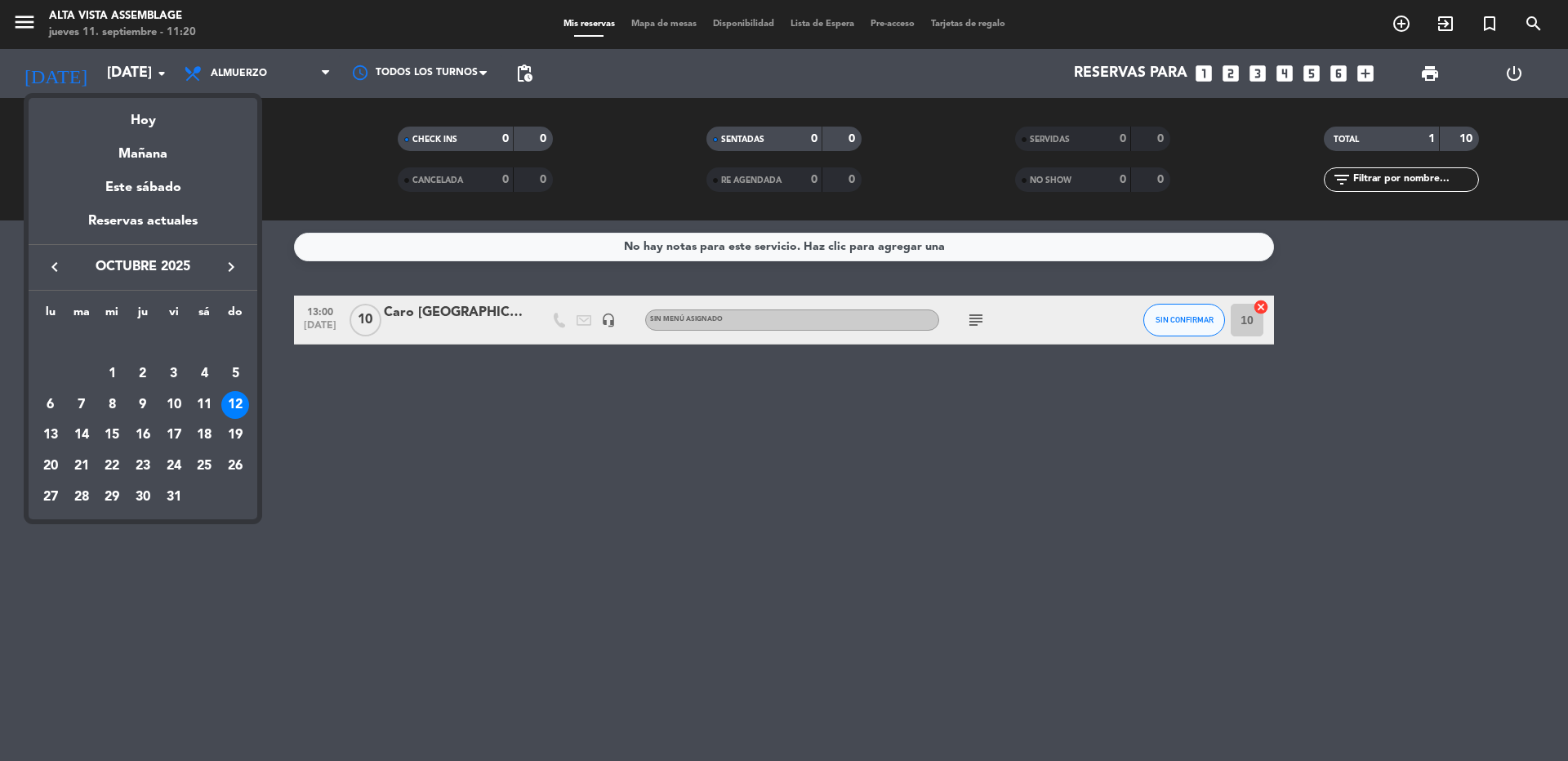
drag, startPoint x: 49, startPoint y: 436, endPoint x: 43, endPoint y: 400, distance: 36.5
click at [50, 436] on div "13" at bounding box center [50, 435] width 28 height 28
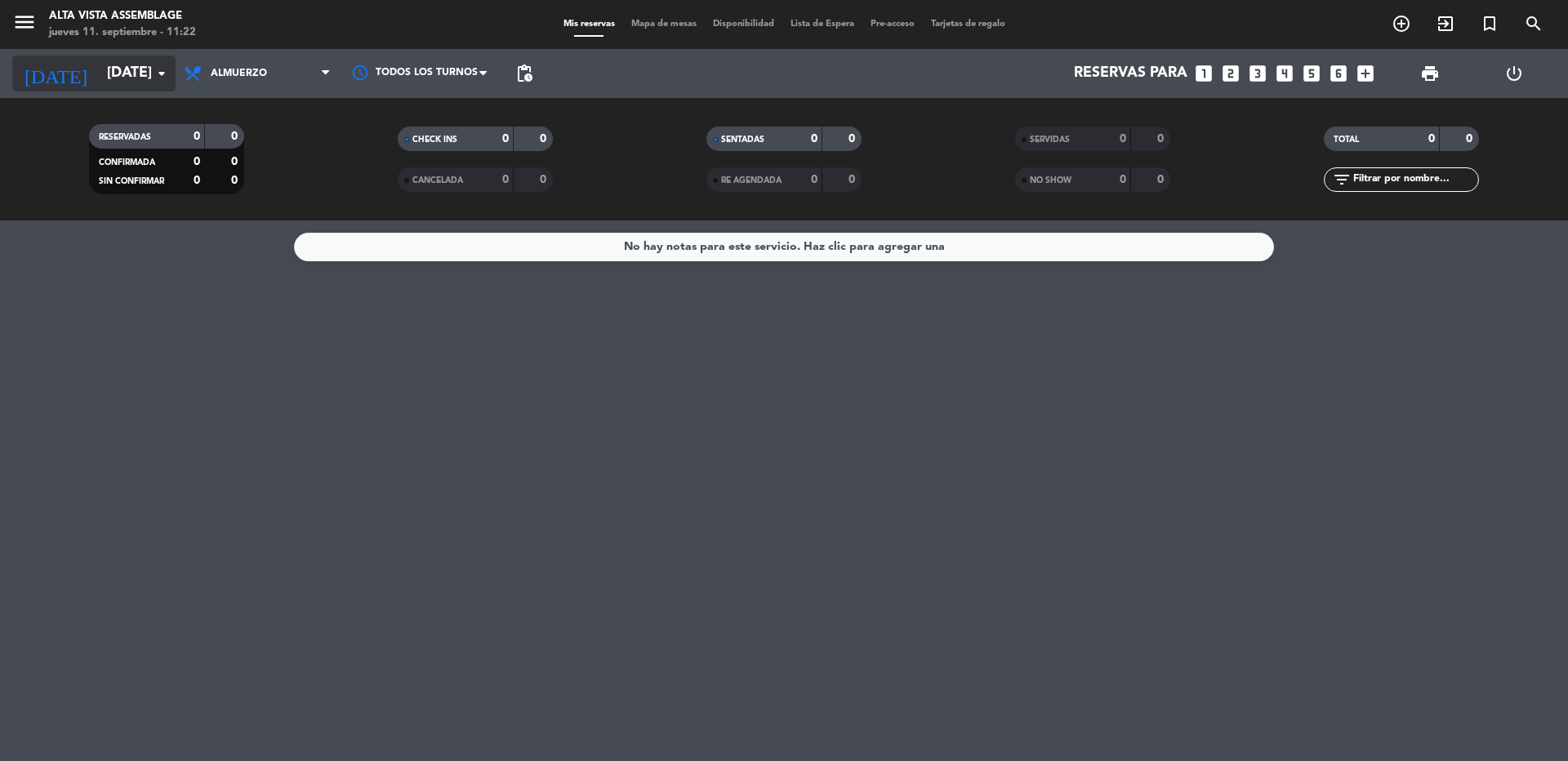
click at [132, 86] on input "[DATE]" at bounding box center [194, 73] width 189 height 32
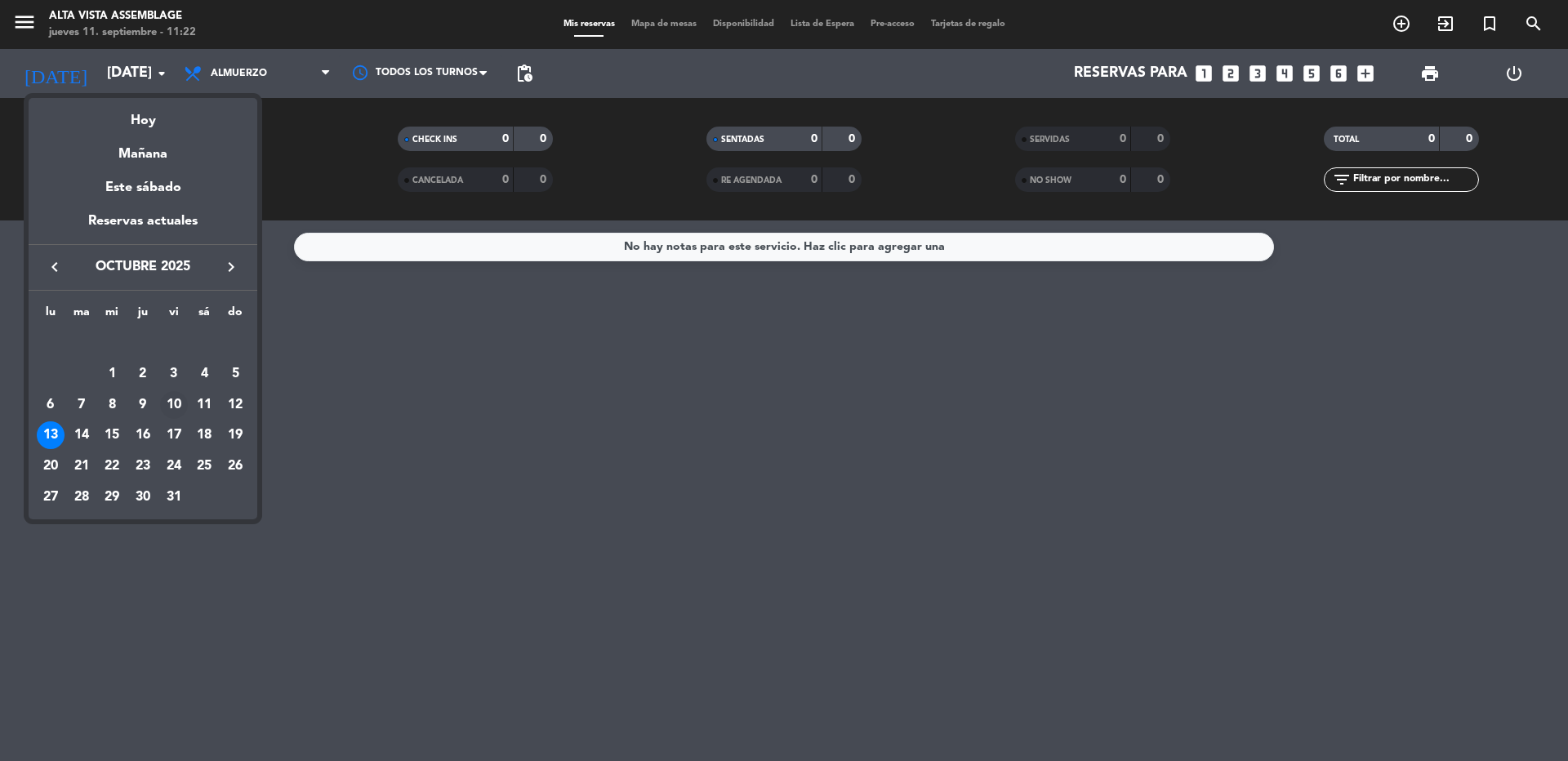
click at [183, 413] on div "10" at bounding box center [174, 404] width 28 height 28
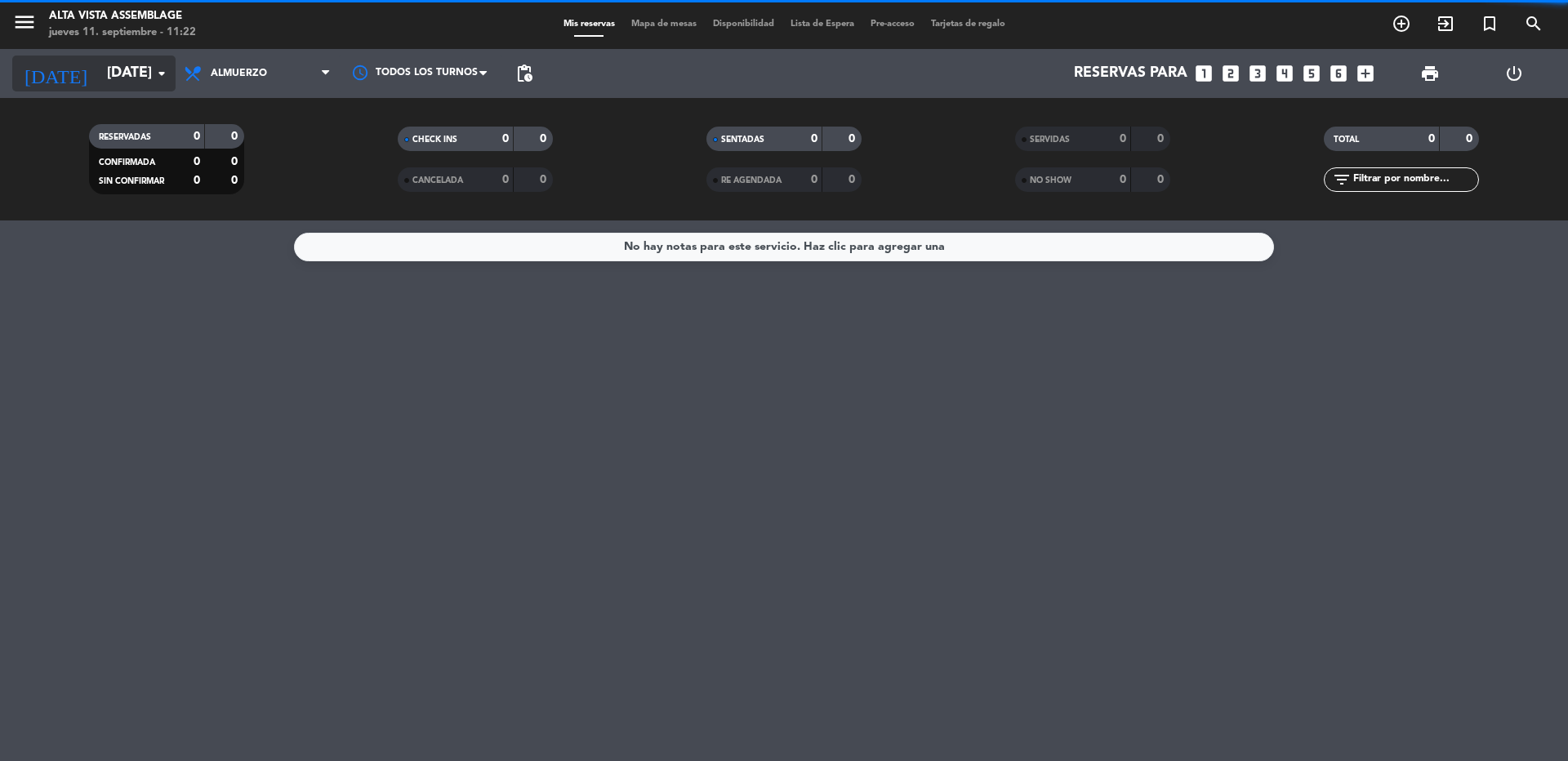
click at [103, 80] on input "[DATE]" at bounding box center [194, 73] width 189 height 32
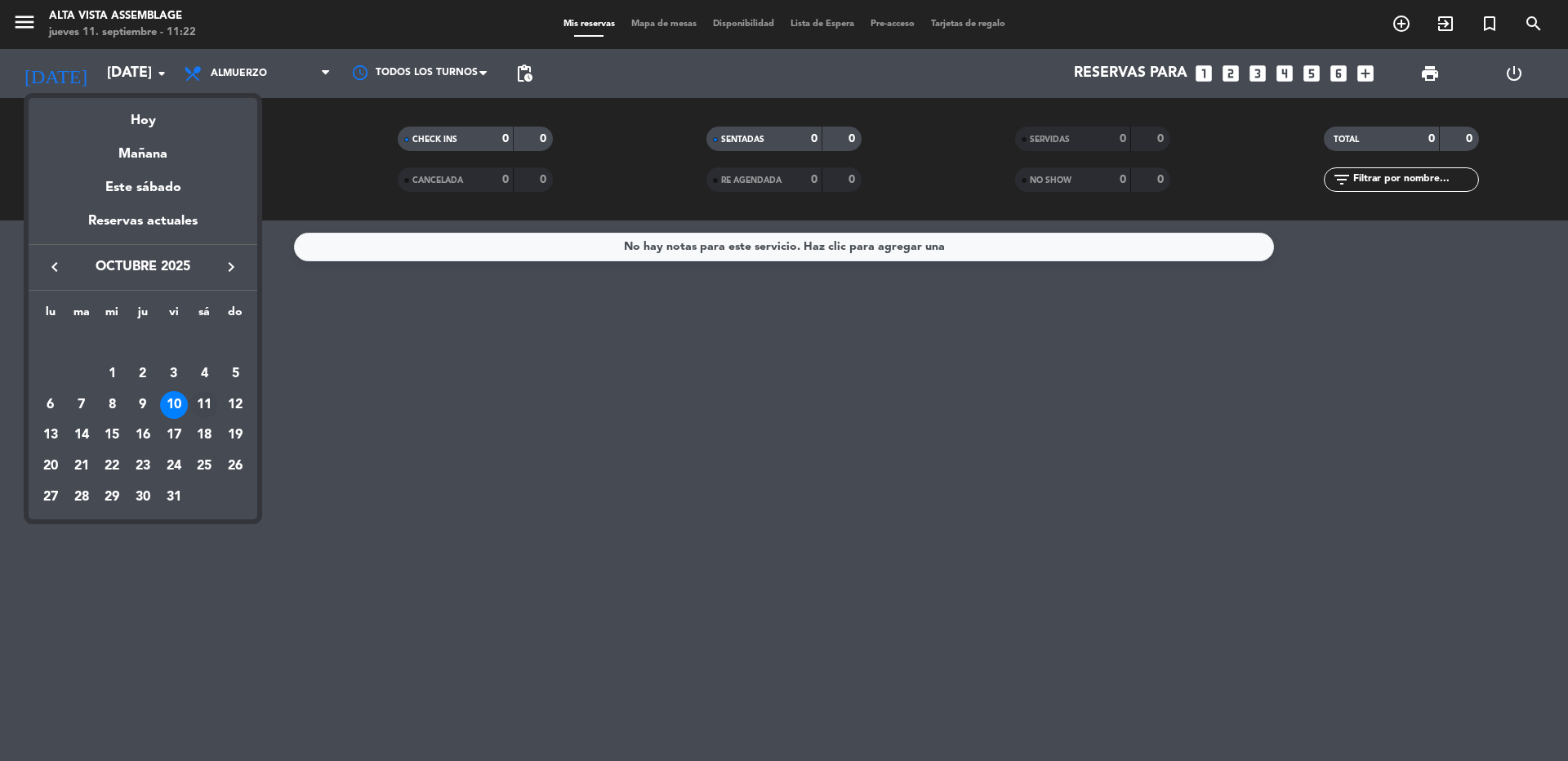
click at [207, 406] on div "11" at bounding box center [204, 404] width 28 height 28
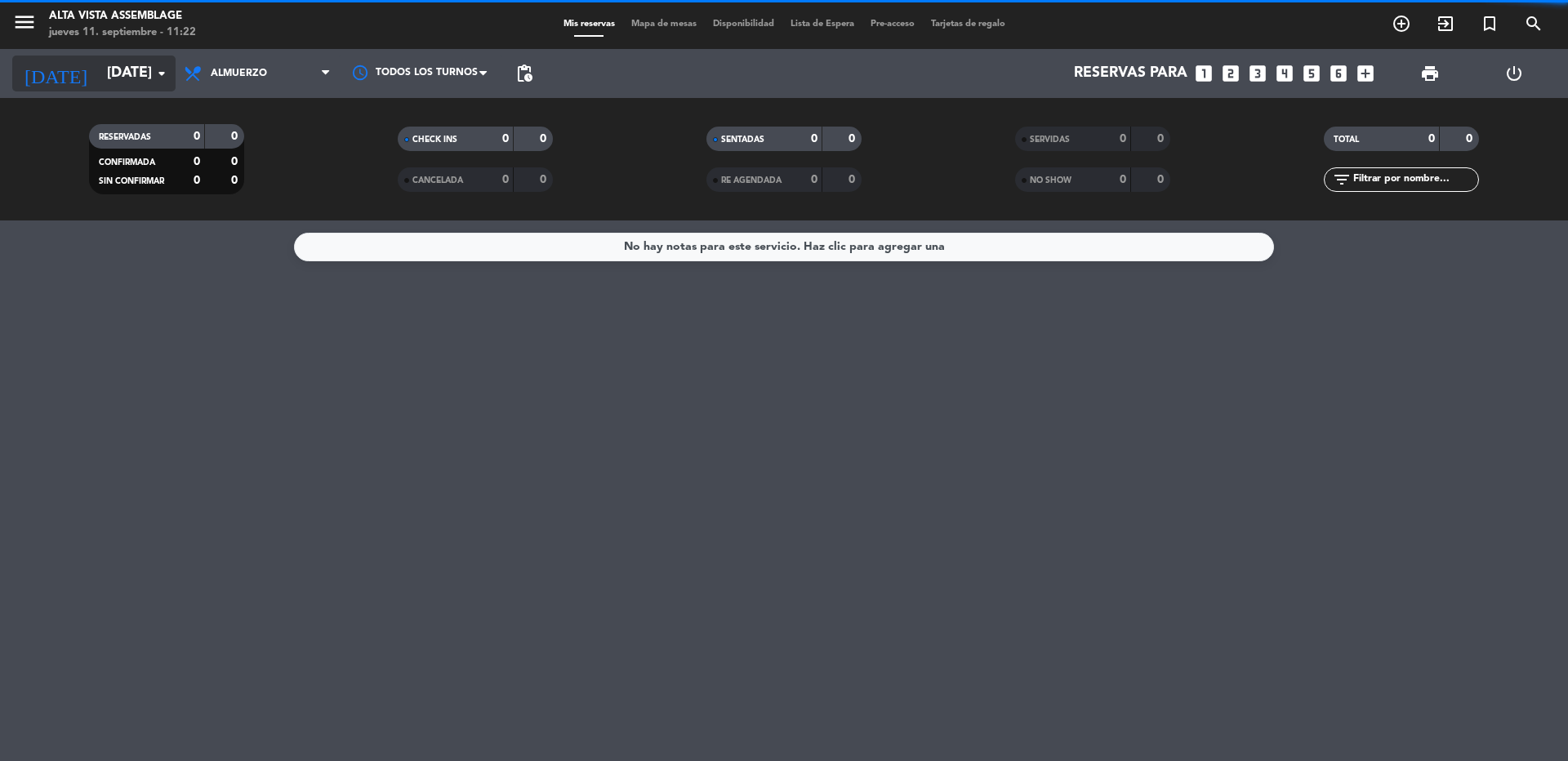
click at [113, 80] on input "[DATE]" at bounding box center [194, 73] width 189 height 32
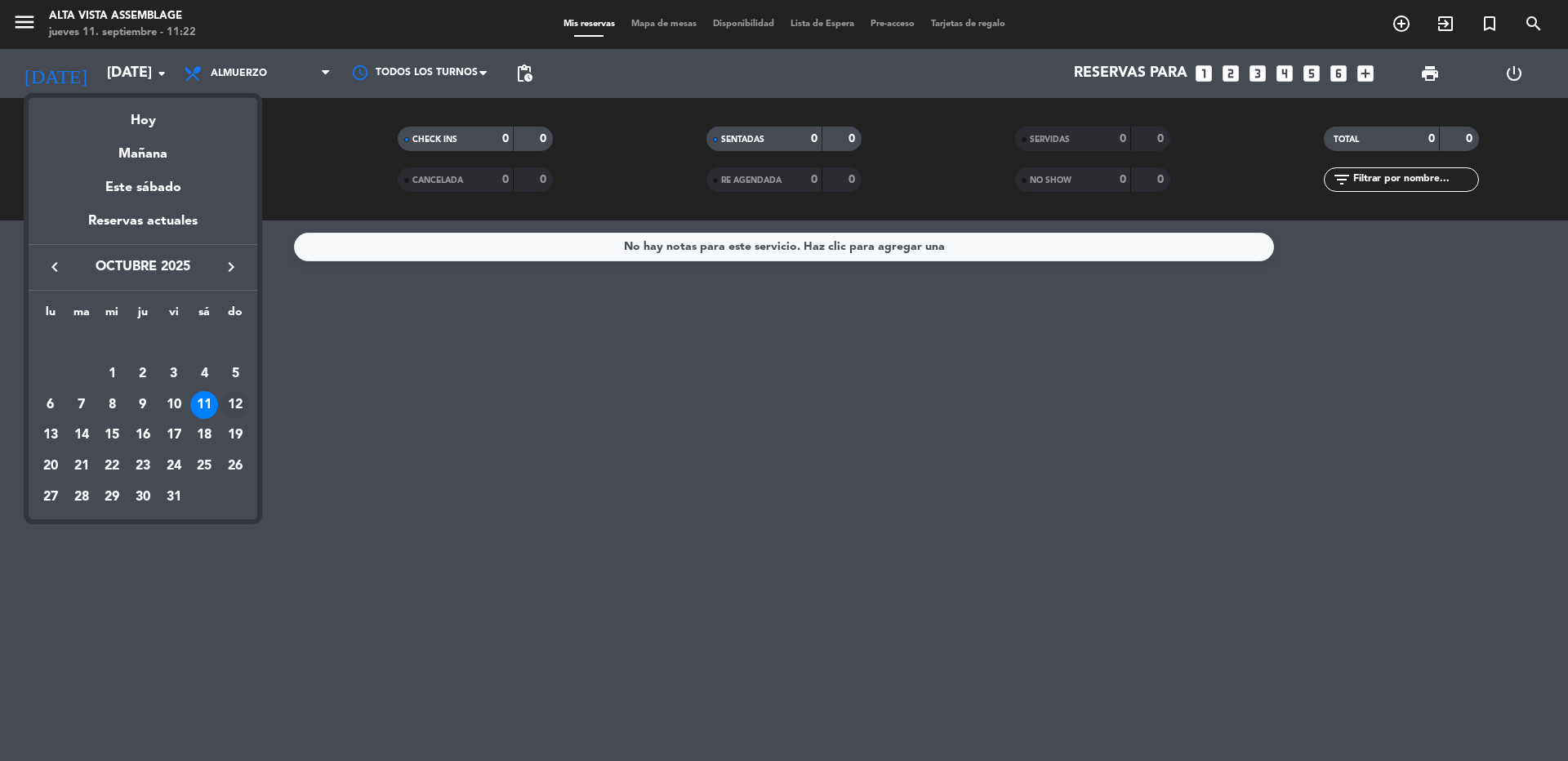
click at [231, 415] on div "12" at bounding box center [235, 404] width 28 height 28
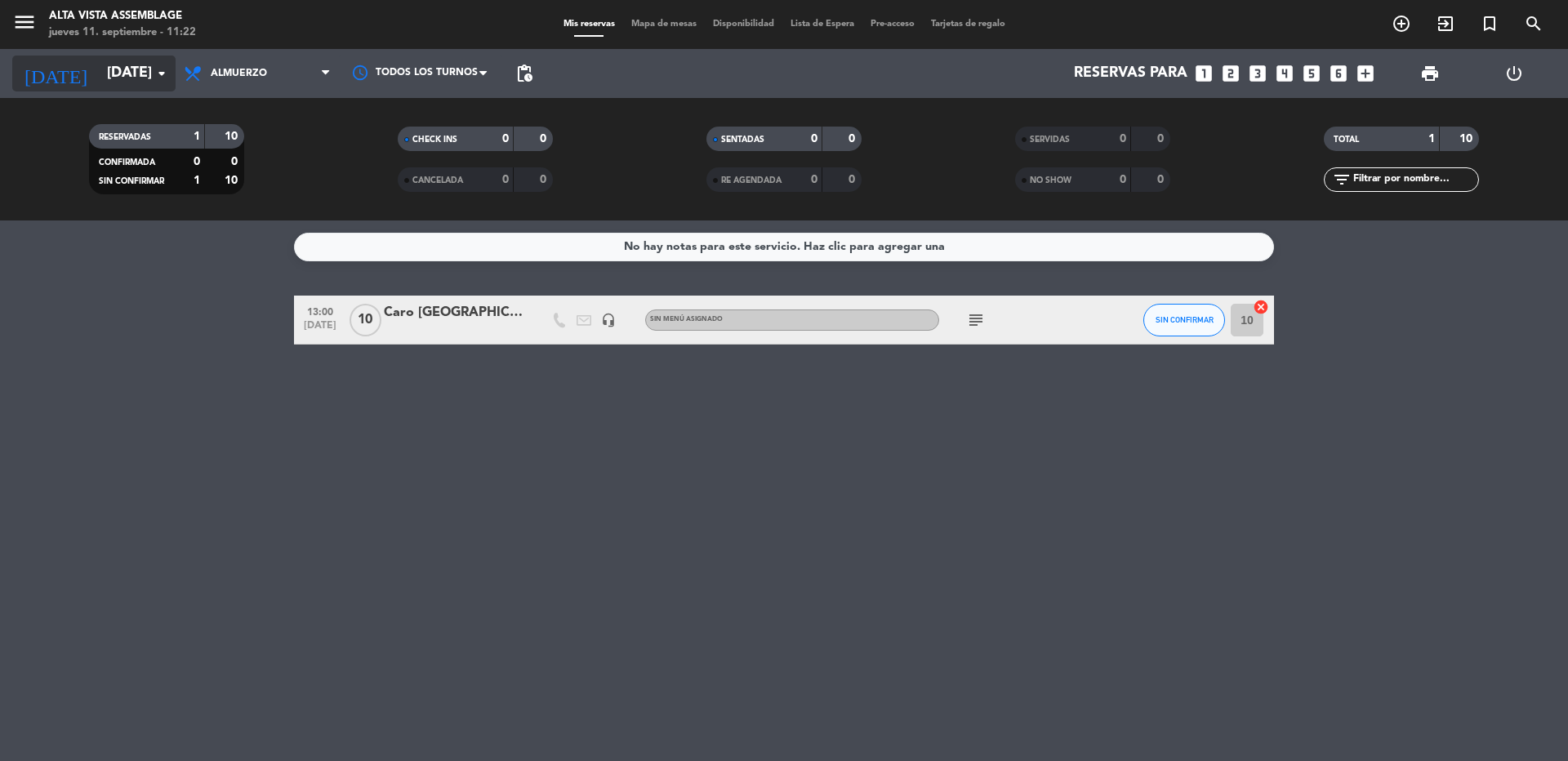
click at [104, 70] on input "[DATE]" at bounding box center [194, 73] width 189 height 32
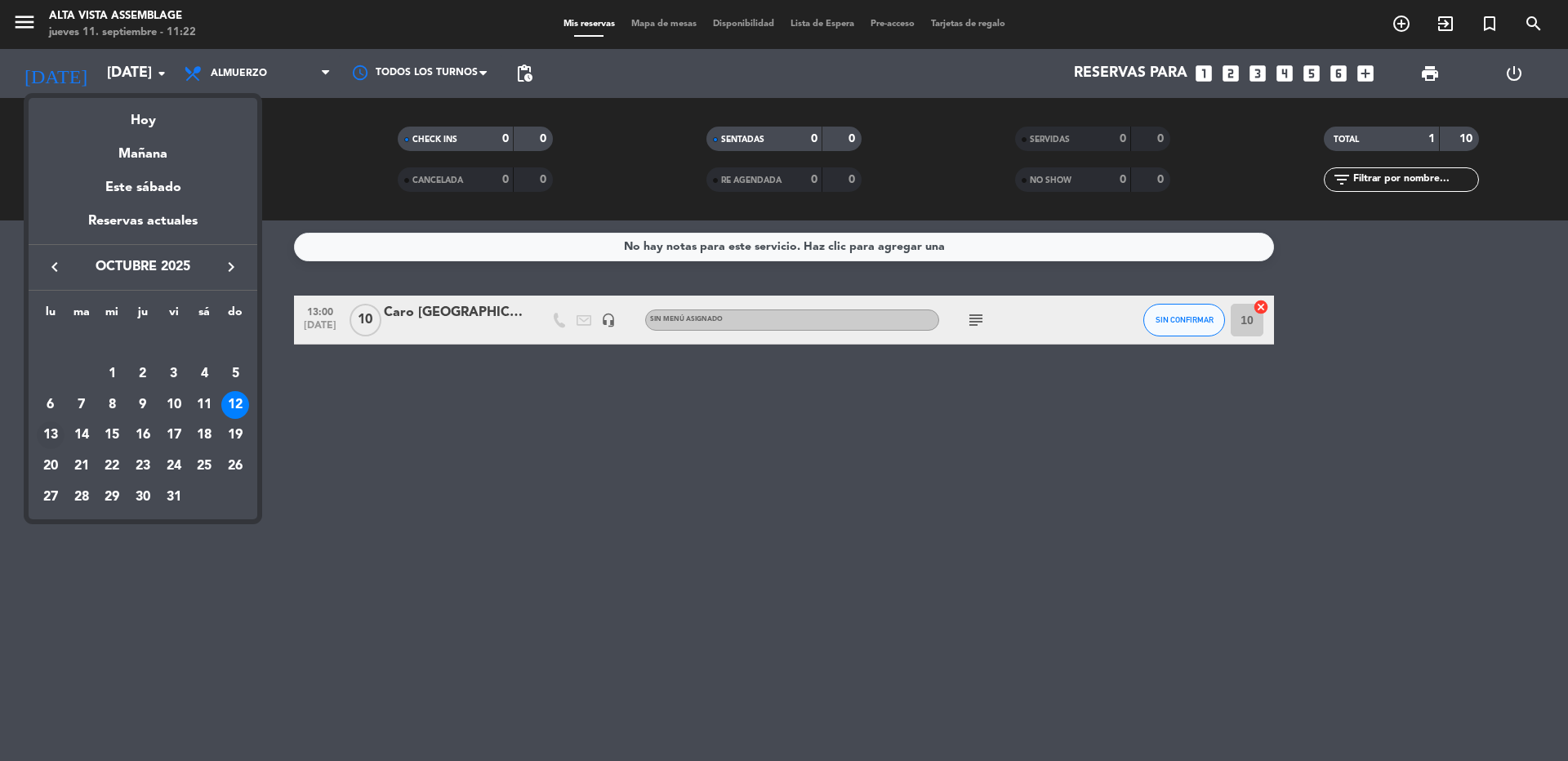
click at [45, 437] on div "13" at bounding box center [50, 435] width 28 height 28
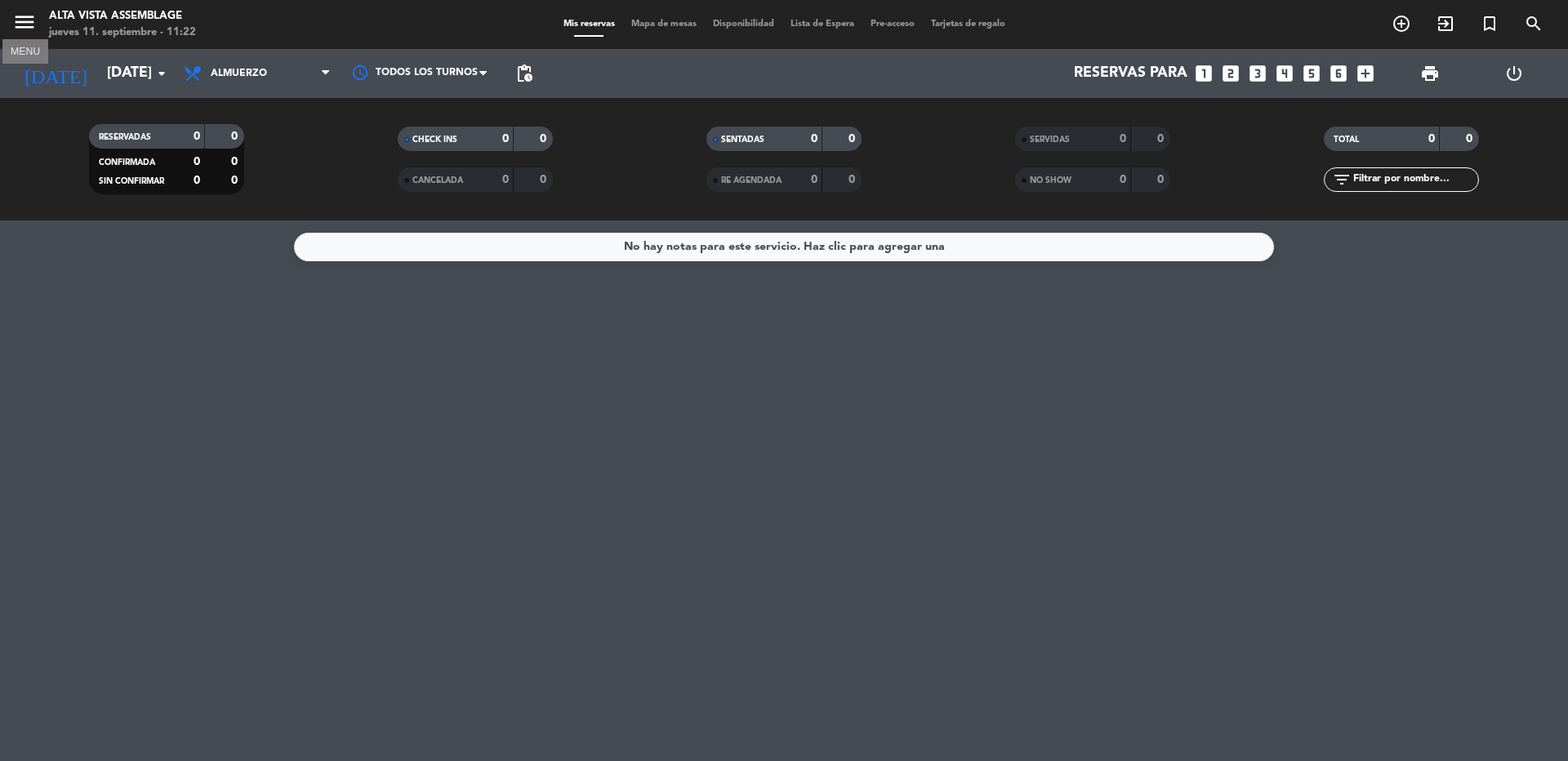
click at [18, 28] on icon "menu" at bounding box center [24, 22] width 24 height 24
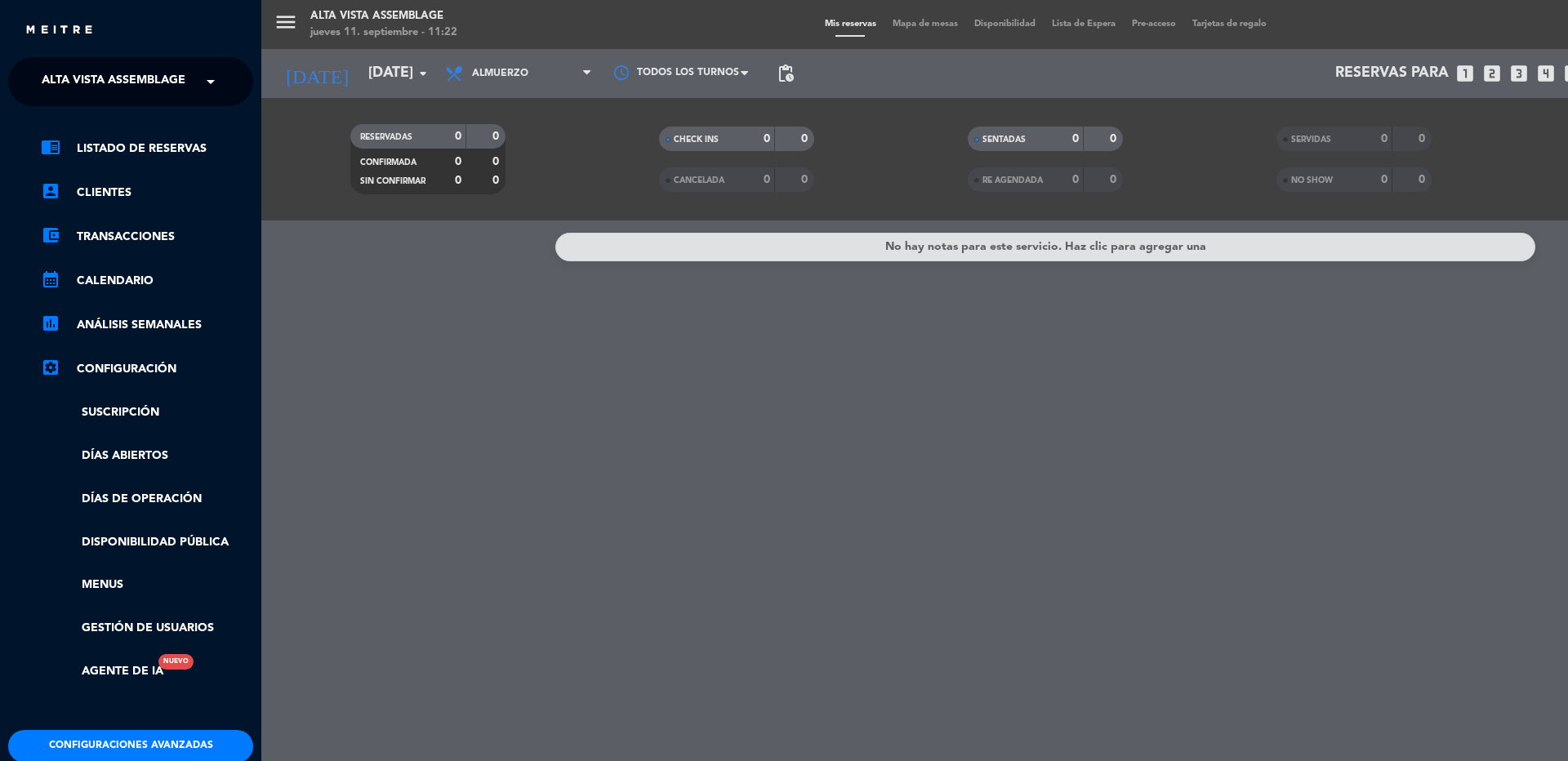
click at [59, 90] on span "Alta Vista Assemblage" at bounding box center [113, 82] width 144 height 34
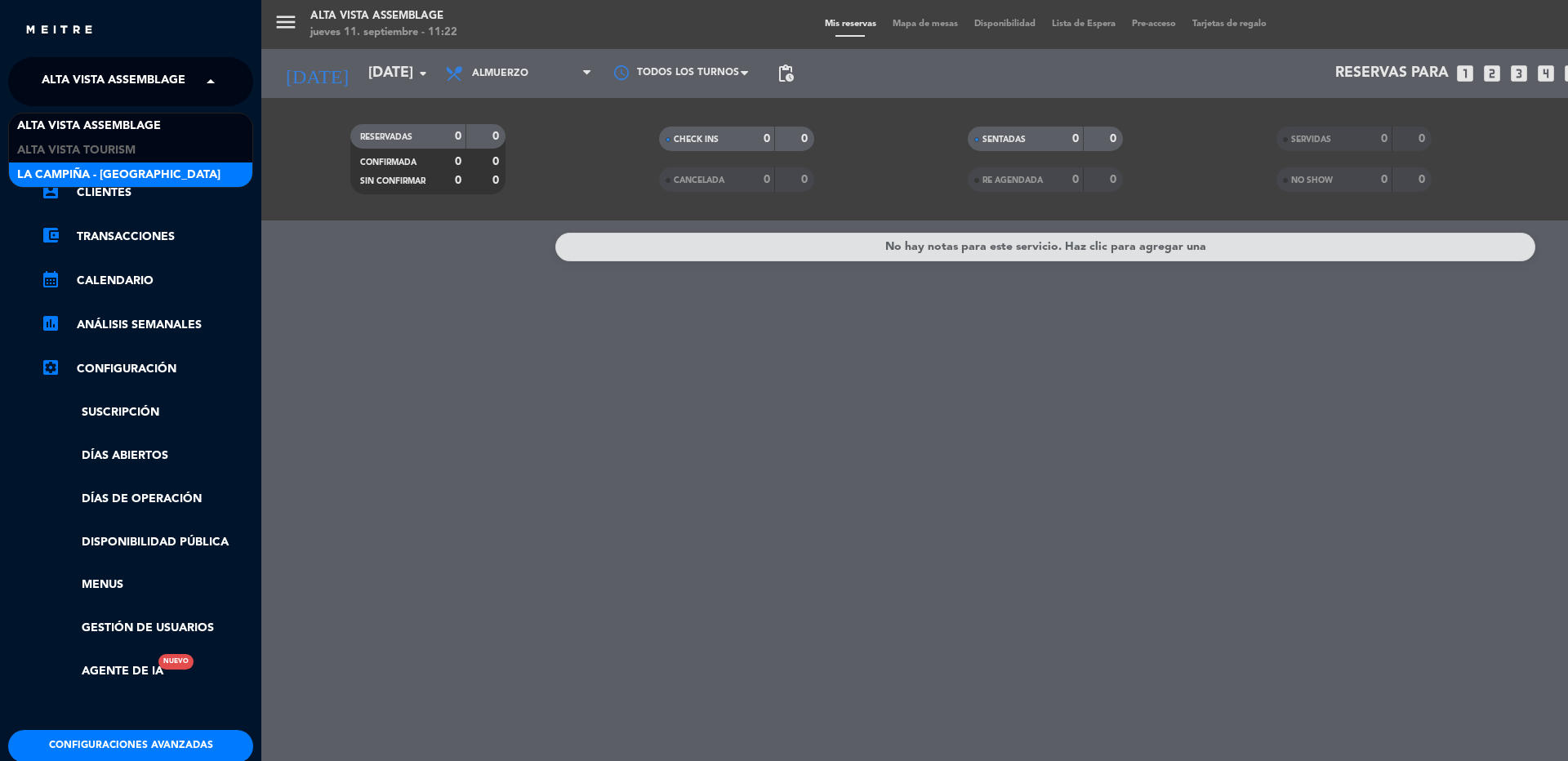
click at [77, 170] on span "La Campiña - [GEOGRAPHIC_DATA]" at bounding box center [119, 175] width 204 height 19
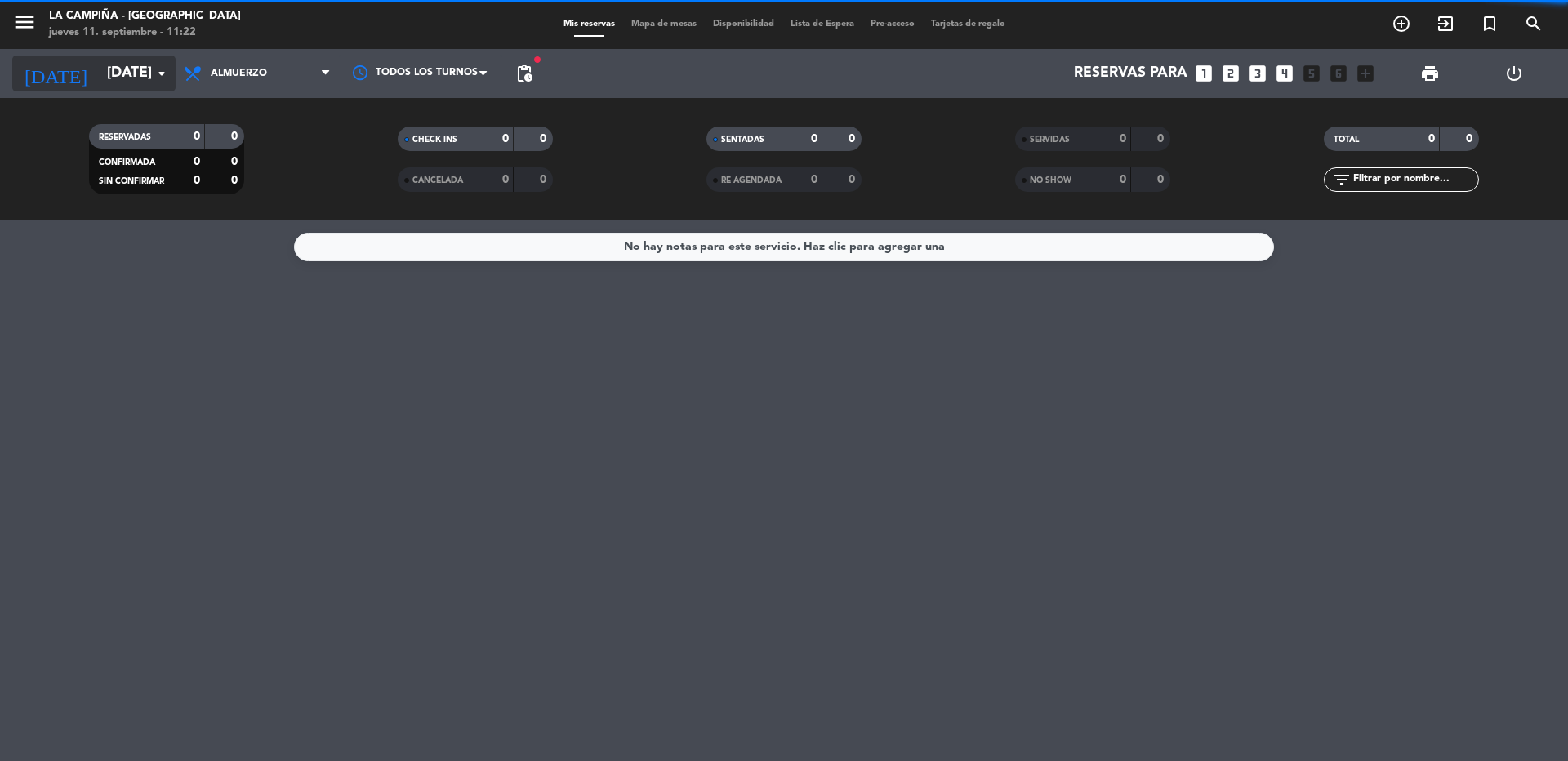
click at [99, 75] on input "[DATE]" at bounding box center [194, 73] width 189 height 32
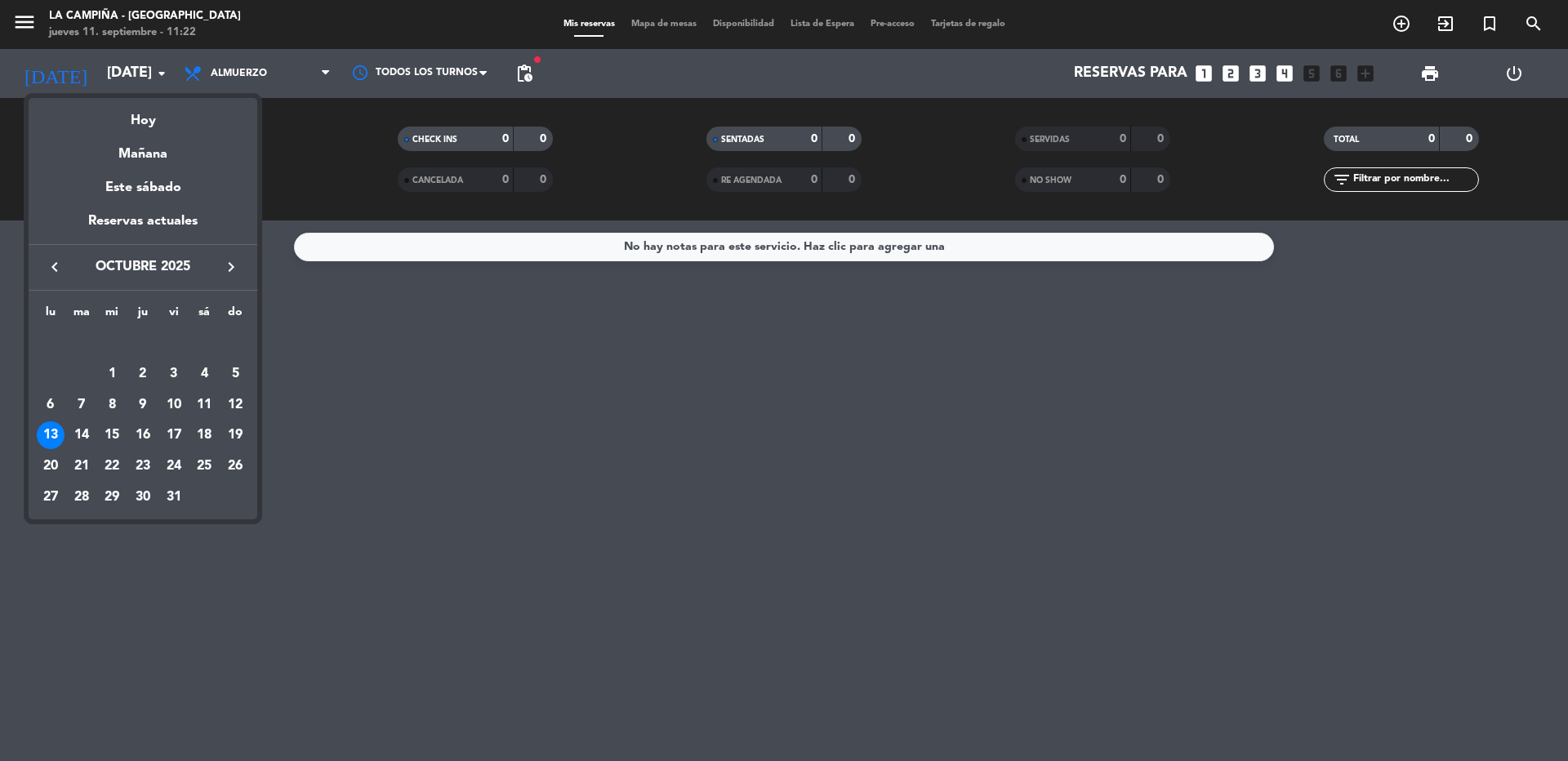
drag, startPoint x: 171, startPoint y: 412, endPoint x: 169, endPoint y: 270, distance: 142.0
click at [173, 412] on div "10" at bounding box center [174, 404] width 28 height 28
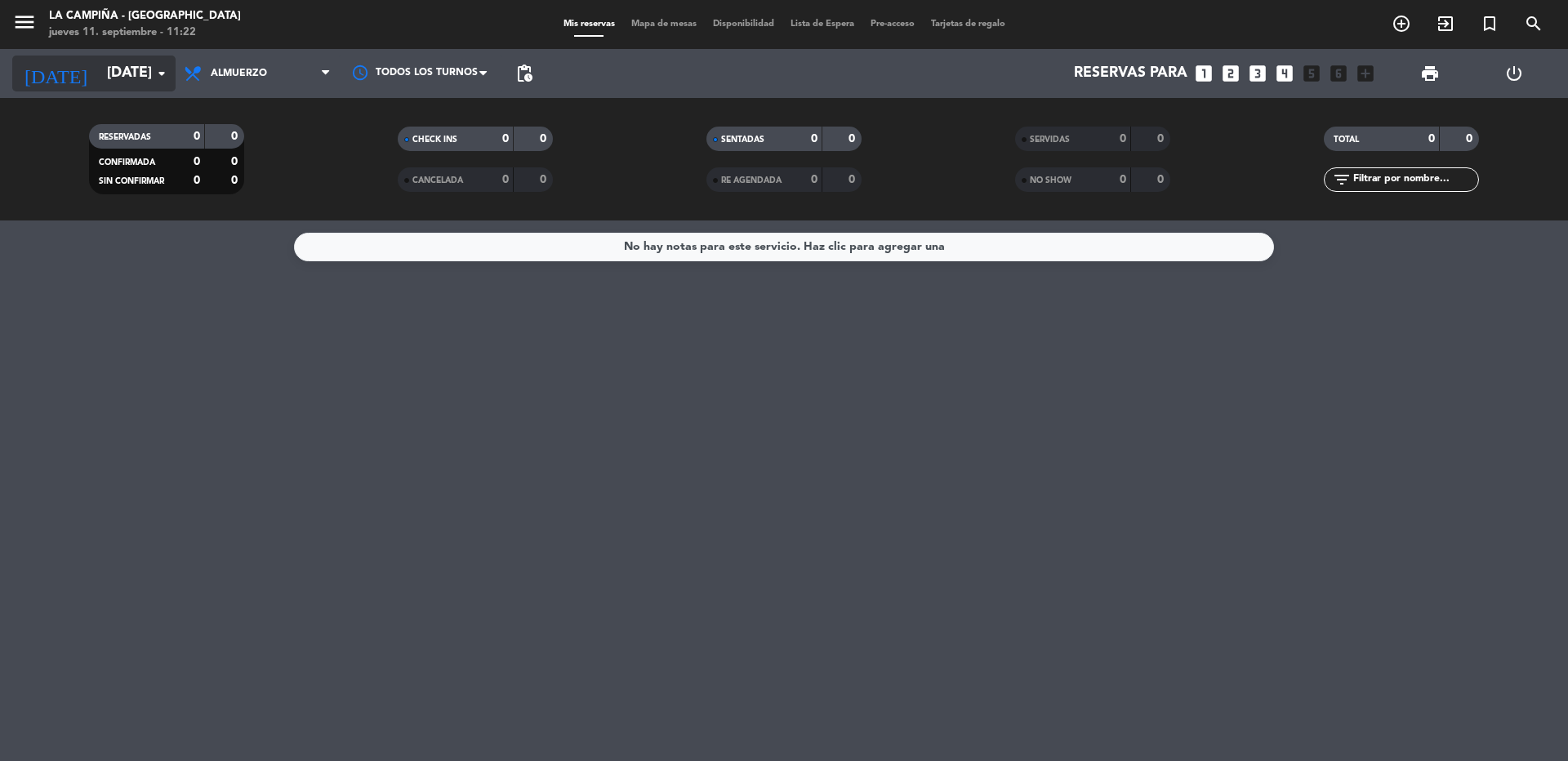
click at [118, 74] on input "[DATE]" at bounding box center [194, 73] width 189 height 32
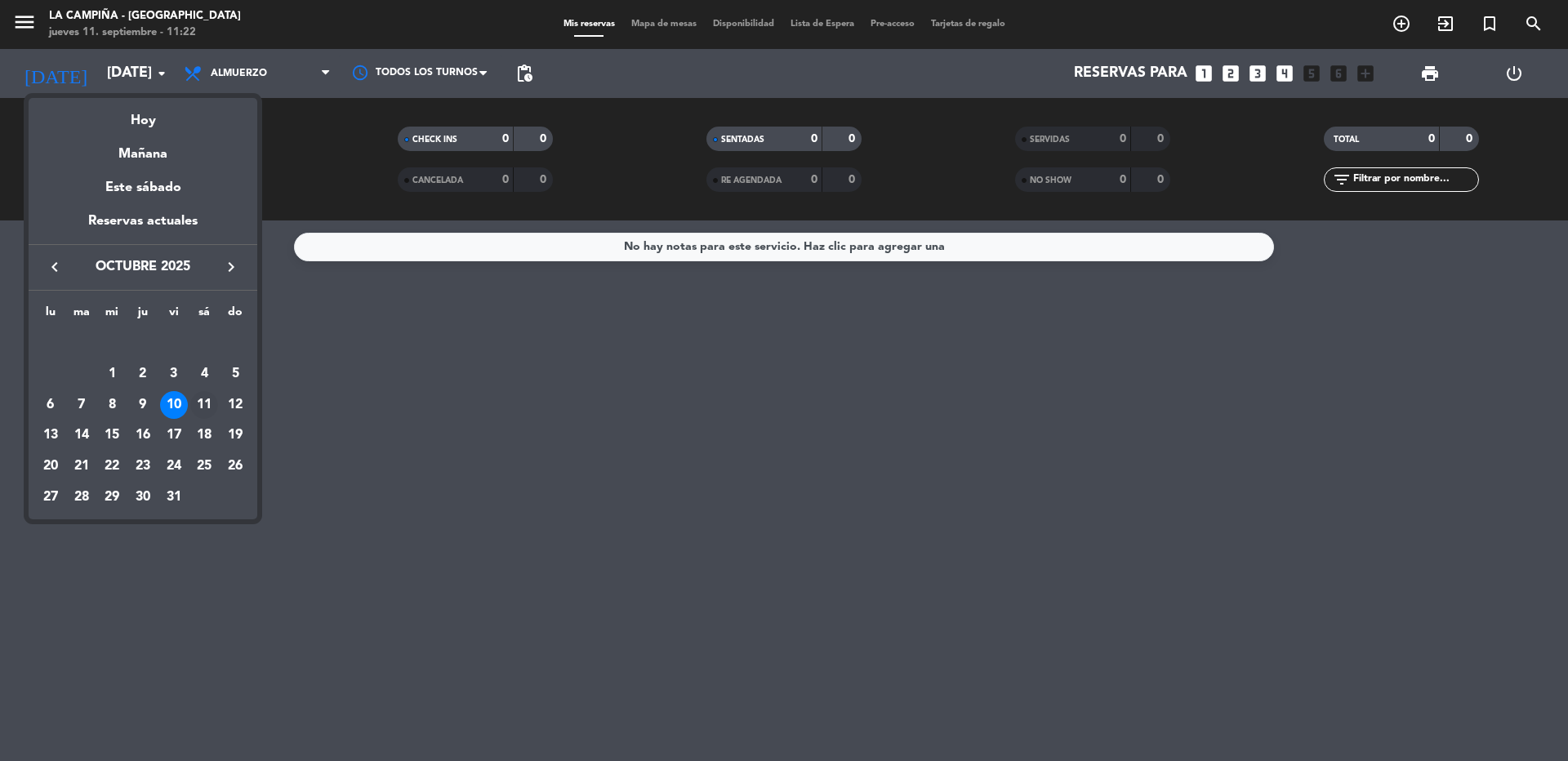
click at [204, 403] on div "11" at bounding box center [204, 404] width 28 height 28
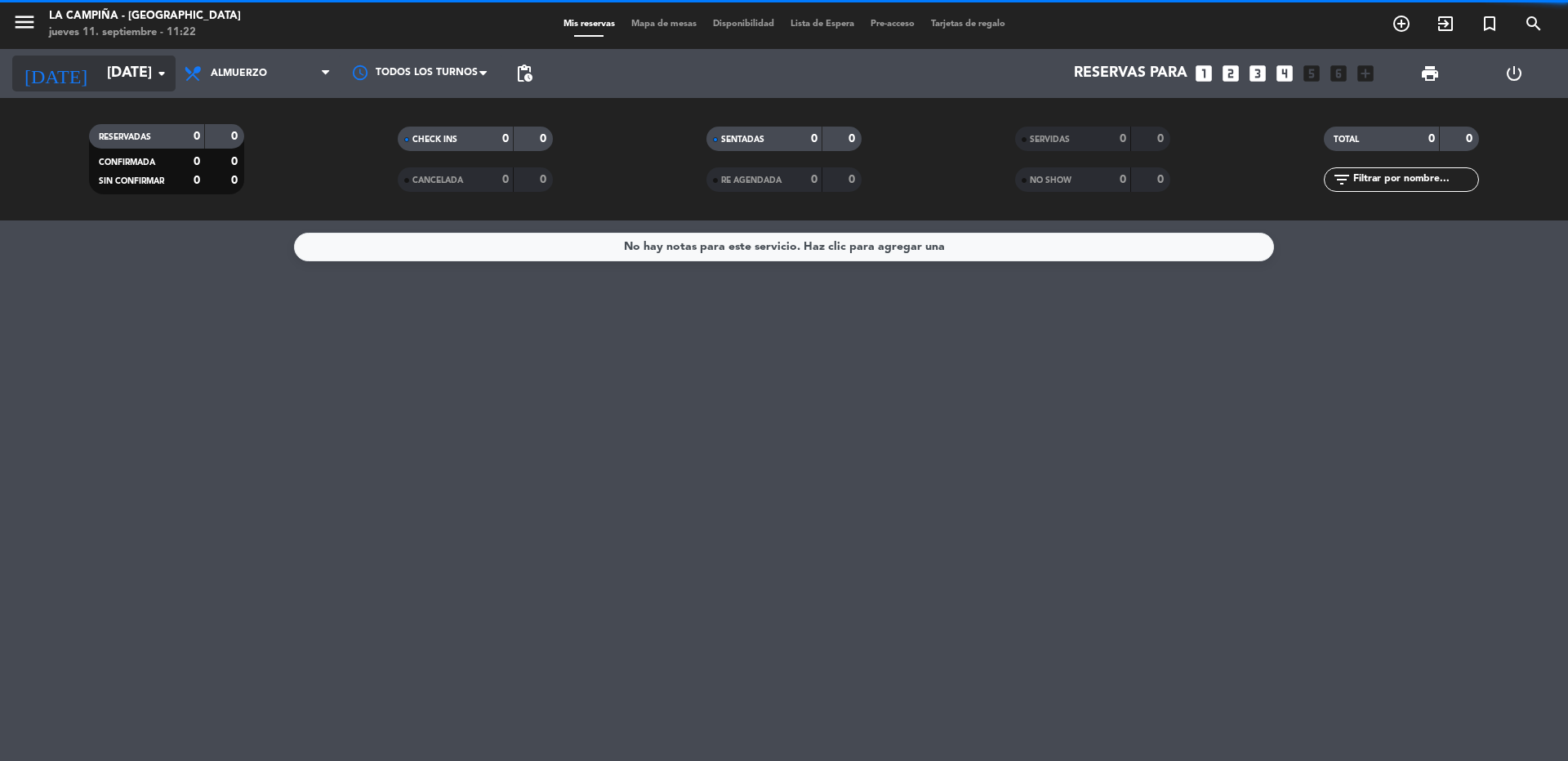
click at [112, 77] on input "[DATE]" at bounding box center [194, 73] width 189 height 32
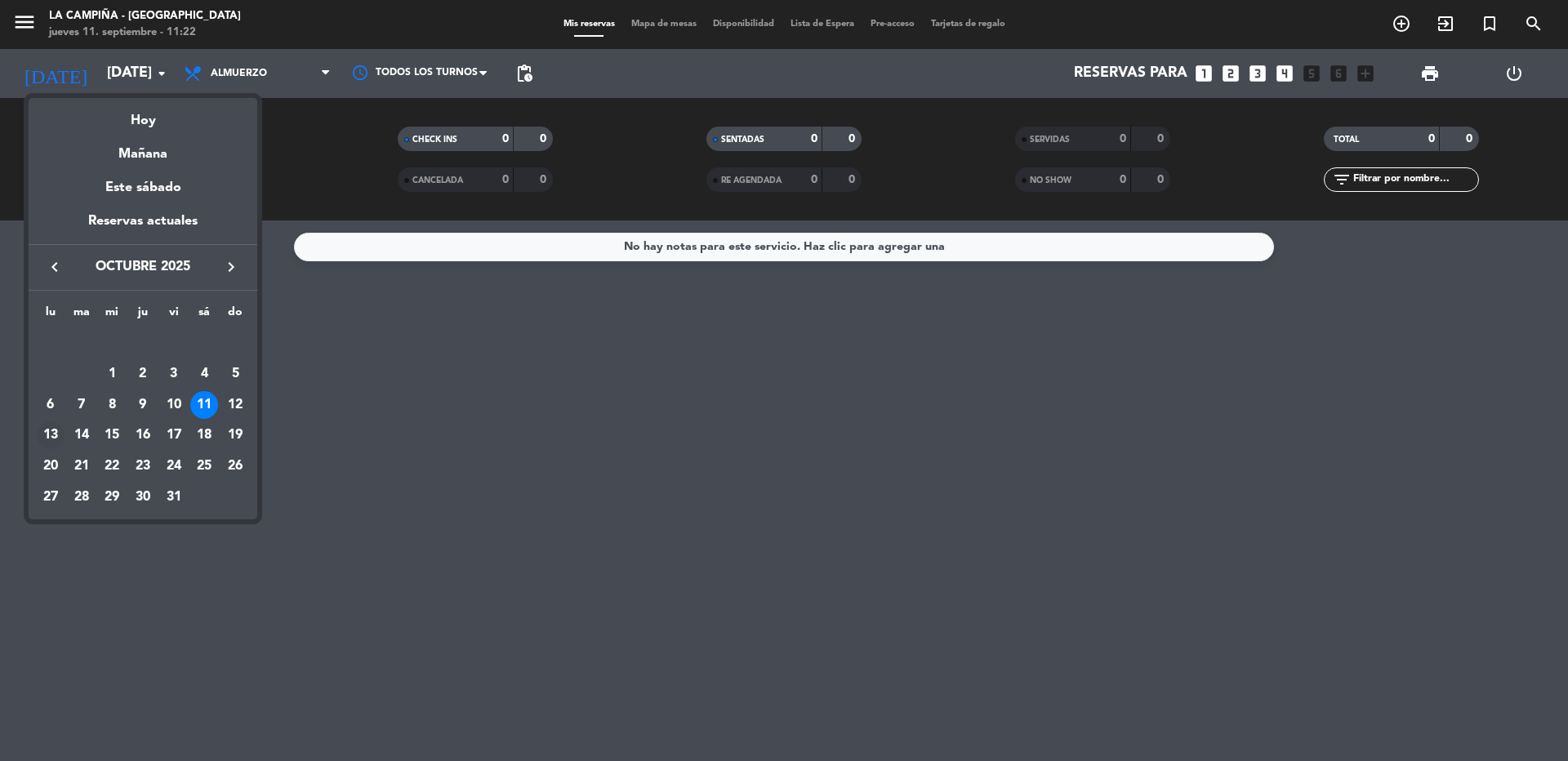
click at [50, 439] on div "13" at bounding box center [50, 435] width 28 height 28
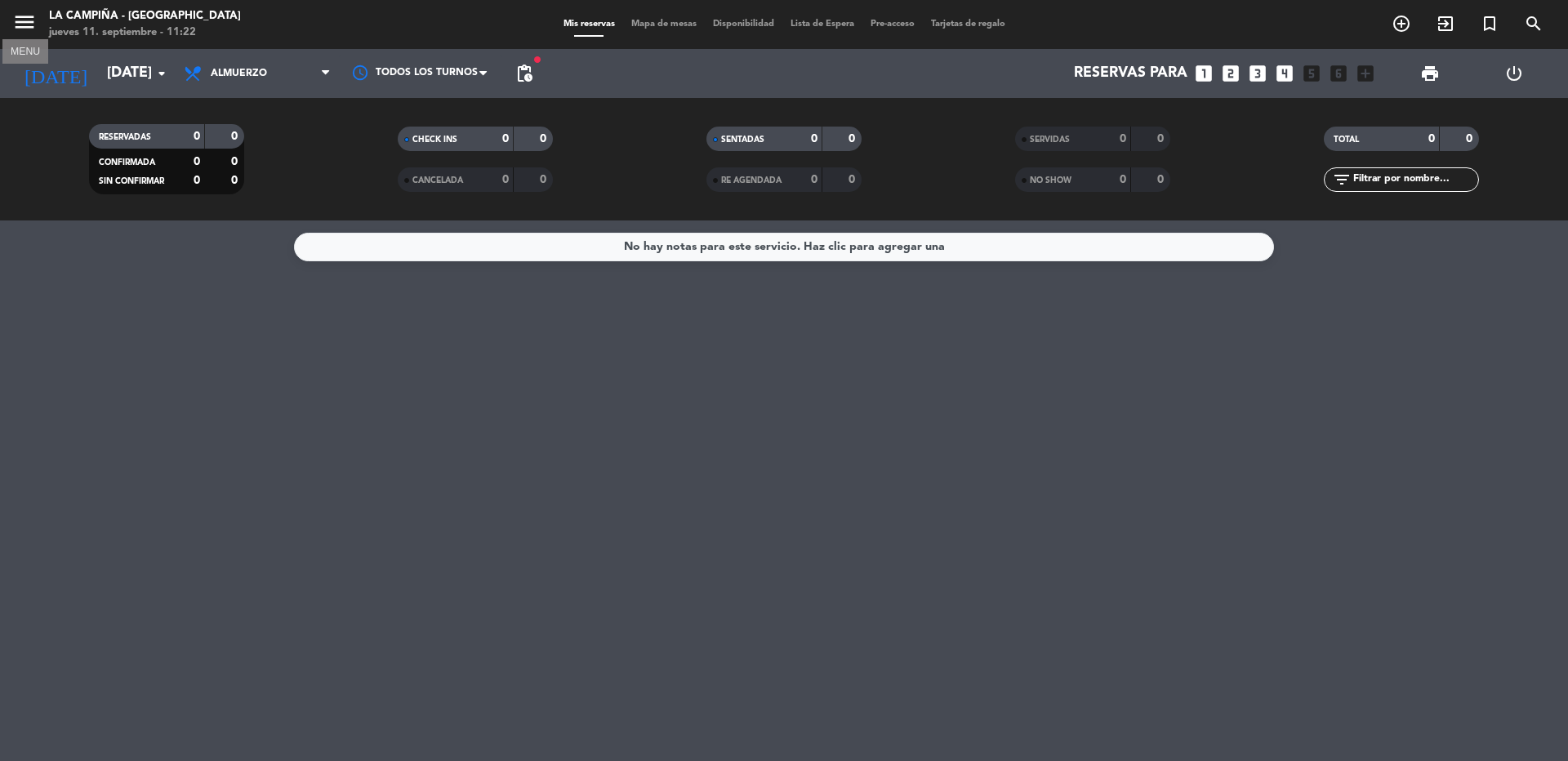
click at [26, 22] on icon "menu" at bounding box center [24, 22] width 24 height 24
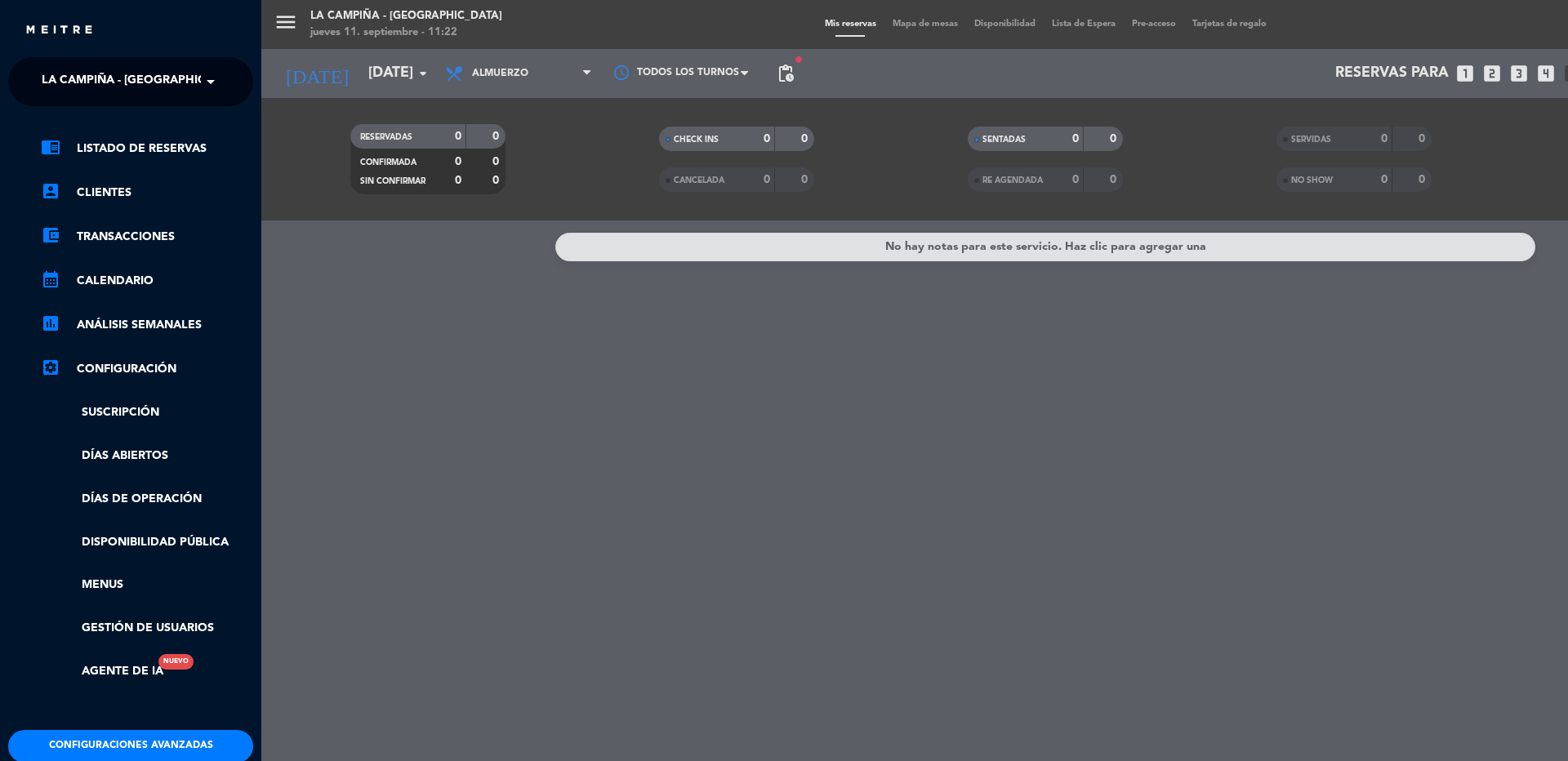
click at [62, 62] on ng-select "× La Campiña - [GEOGRAPHIC_DATA] ×" at bounding box center [131, 81] width 245 height 49
click at [75, 84] on span "La Campiña - [GEOGRAPHIC_DATA]" at bounding box center [143, 82] width 204 height 34
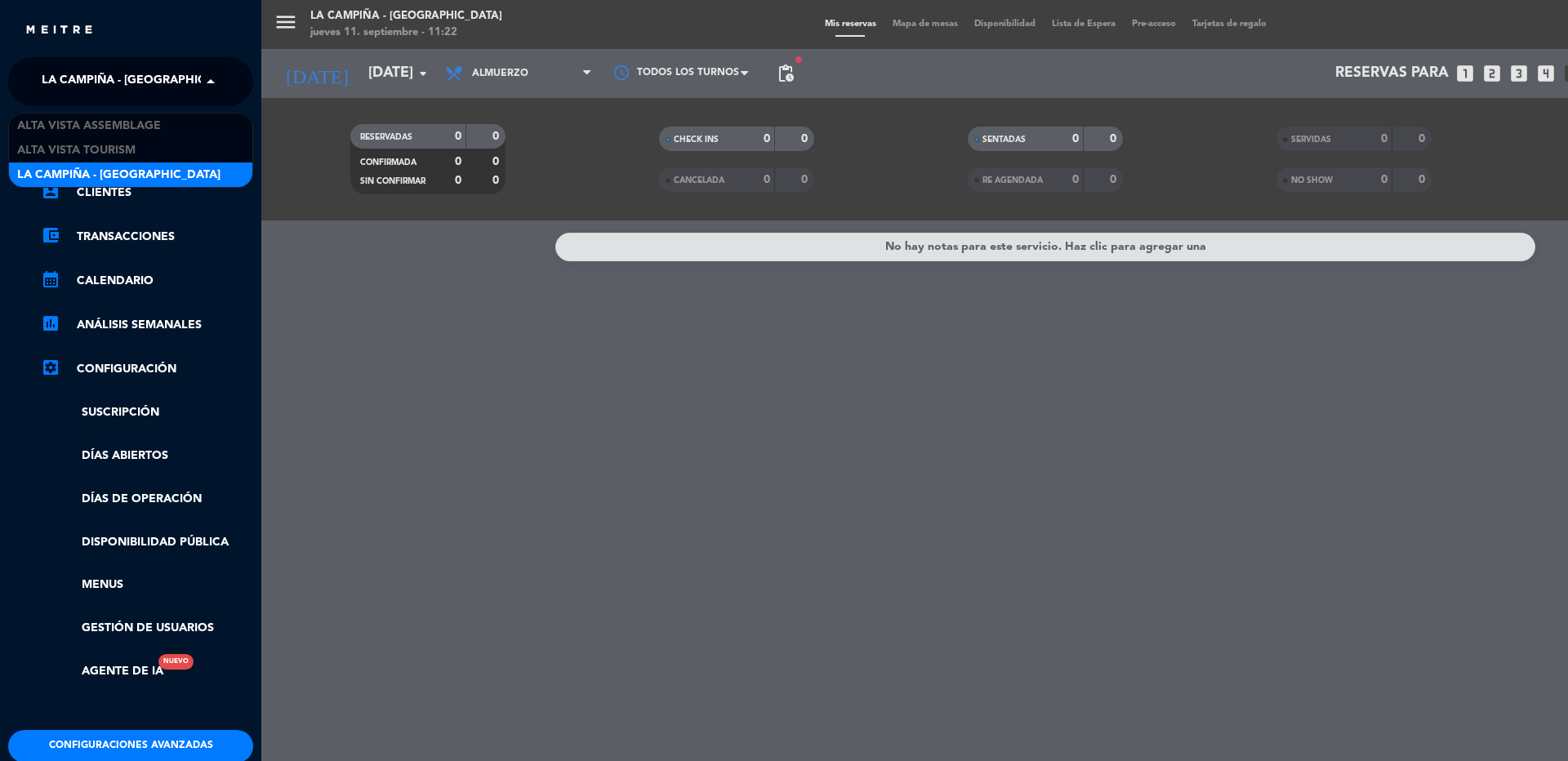
click at [94, 123] on span "Alta Vista Assemblage" at bounding box center [89, 126] width 144 height 19
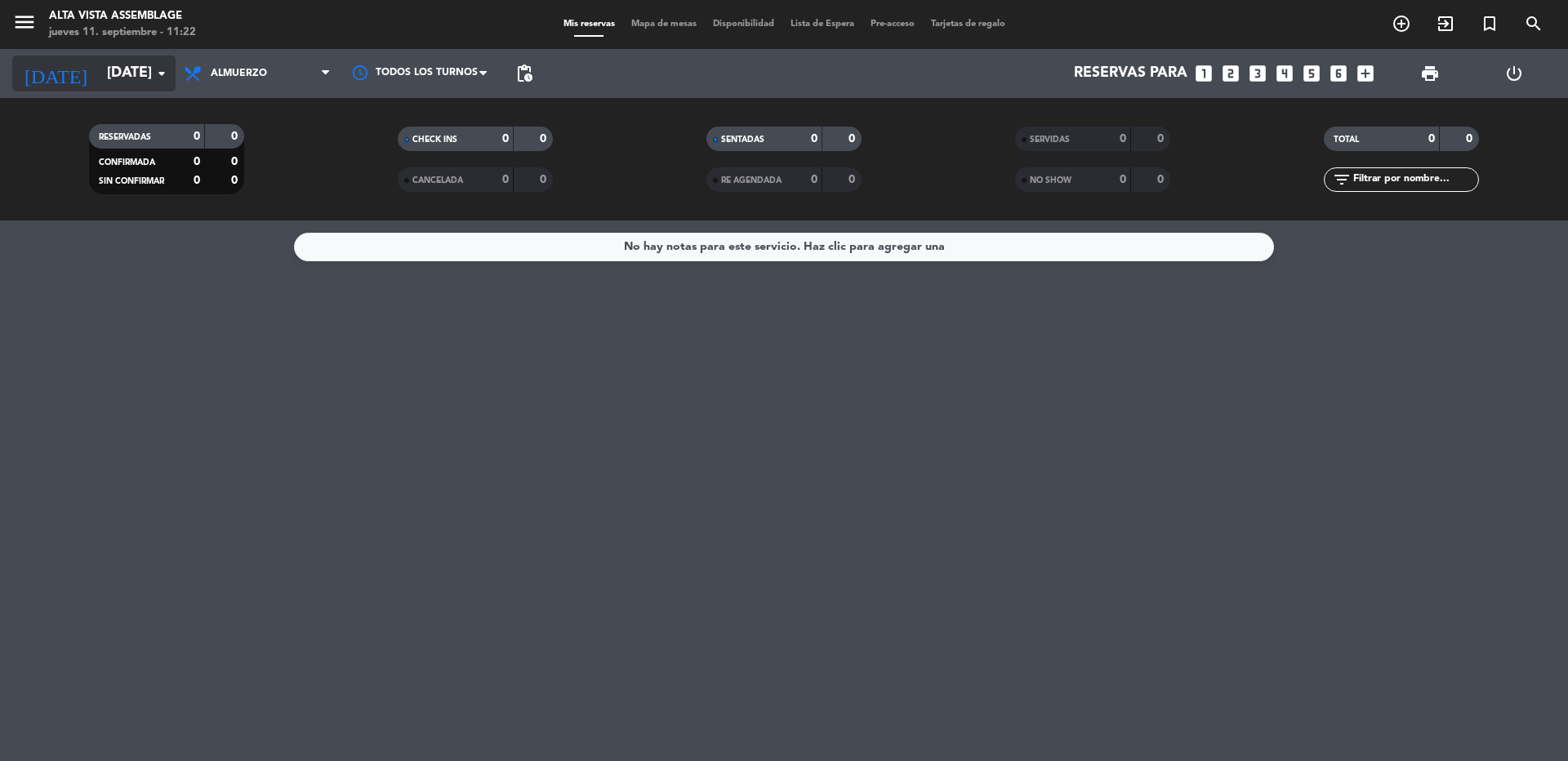
click at [121, 83] on input "[DATE]" at bounding box center [194, 73] width 189 height 32
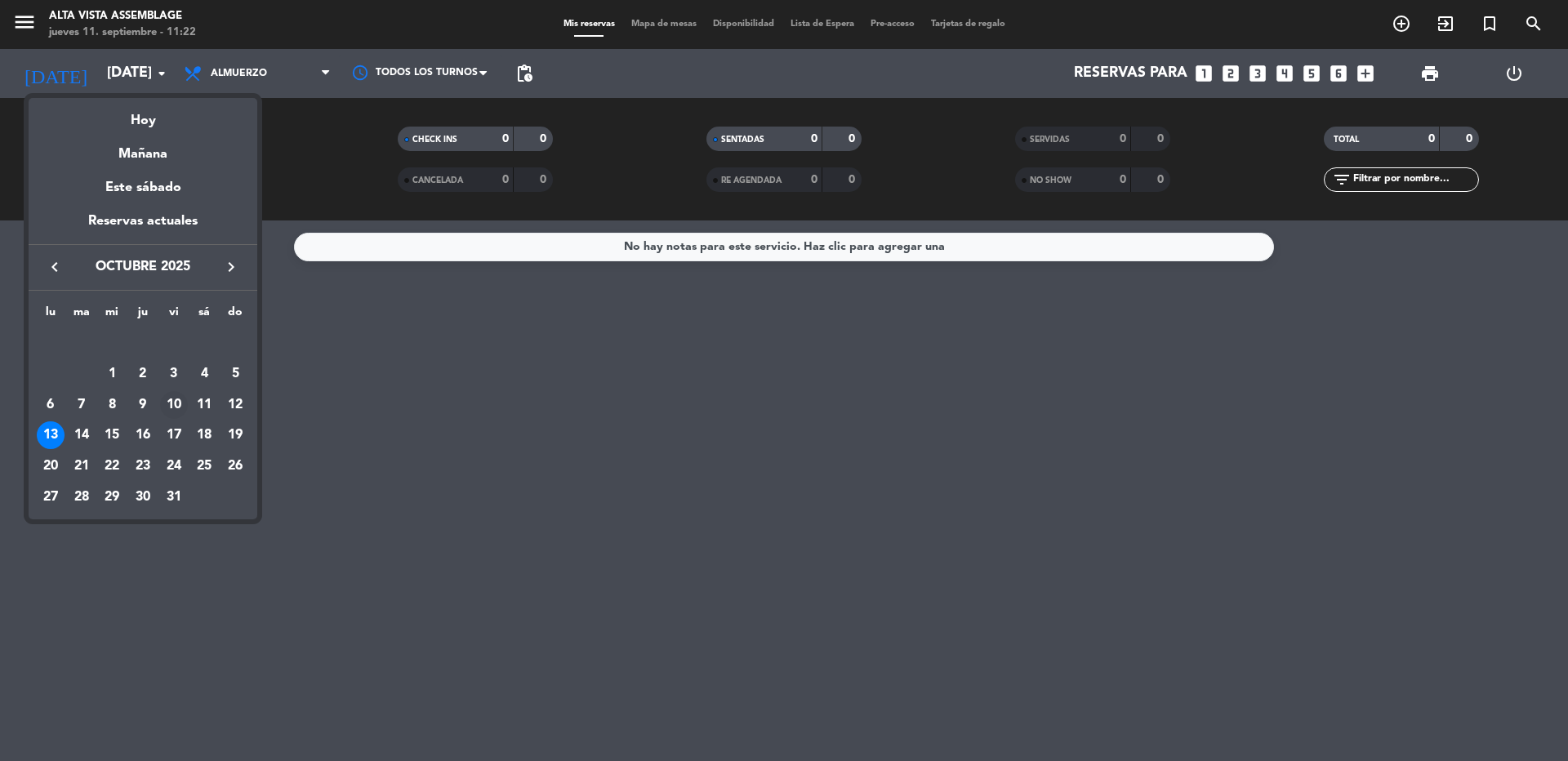
click at [179, 400] on div "10" at bounding box center [174, 404] width 28 height 28
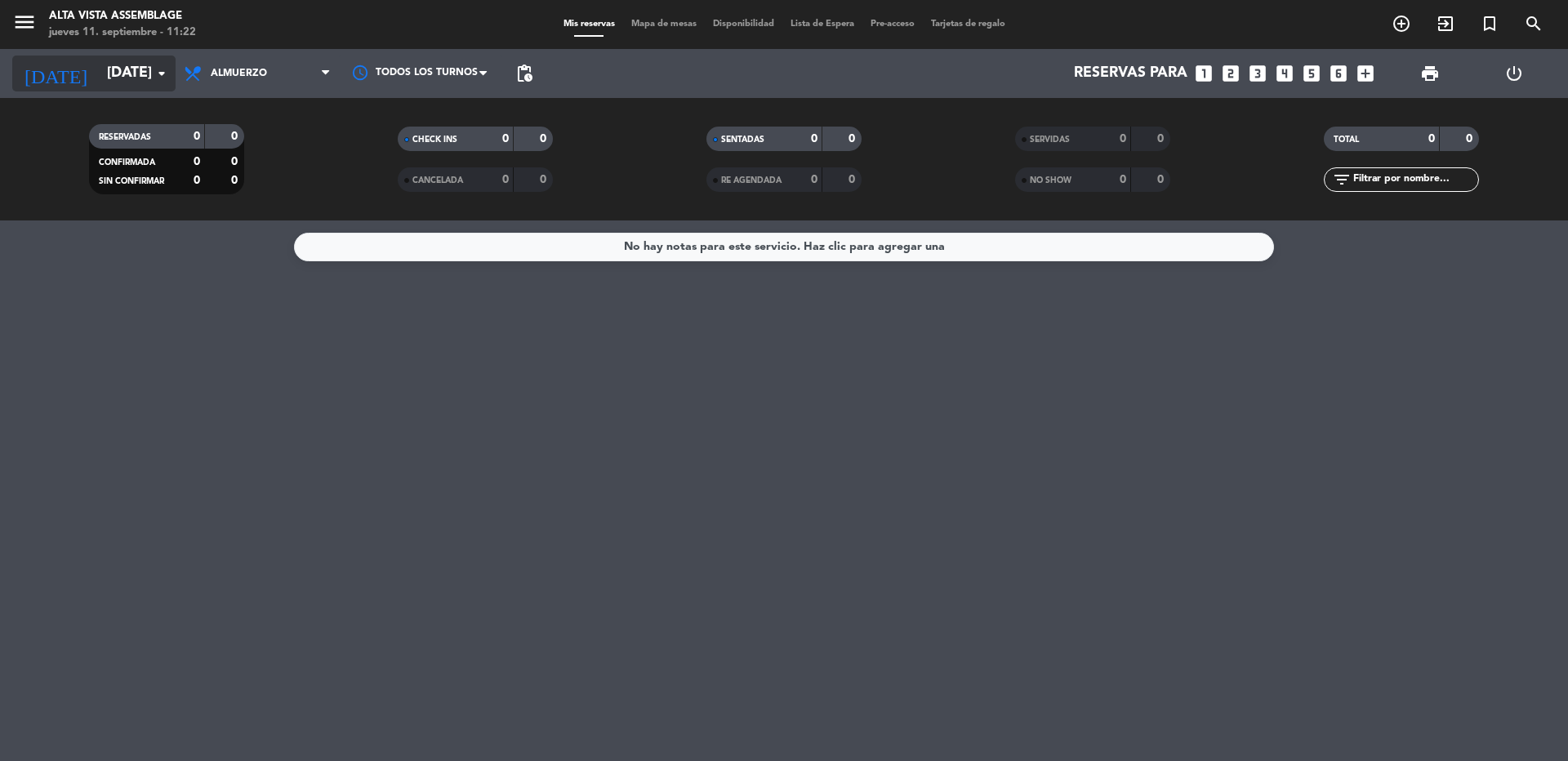
click at [99, 85] on input "[DATE]" at bounding box center [194, 73] width 189 height 32
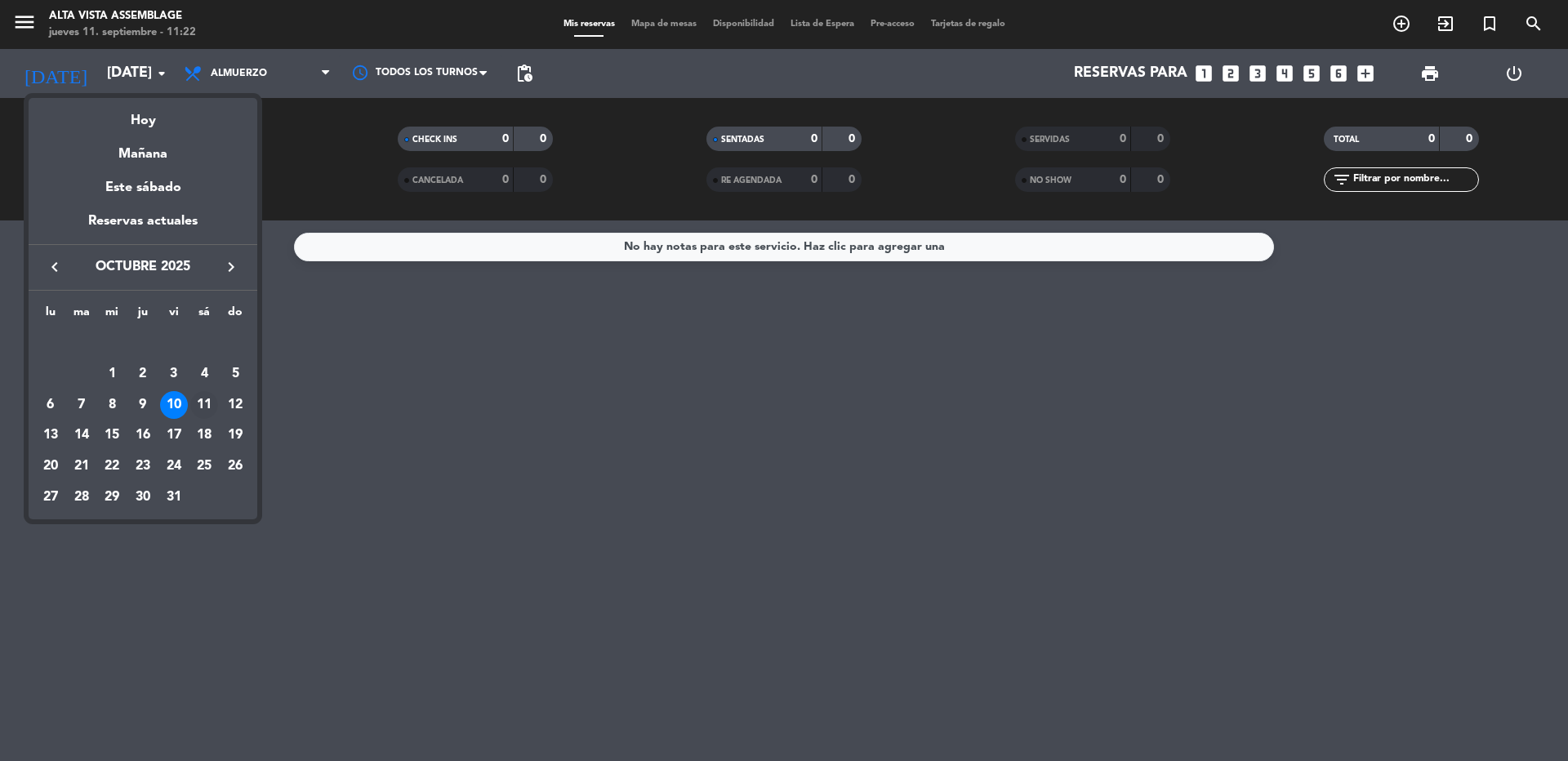
click at [211, 406] on div "11" at bounding box center [204, 404] width 28 height 28
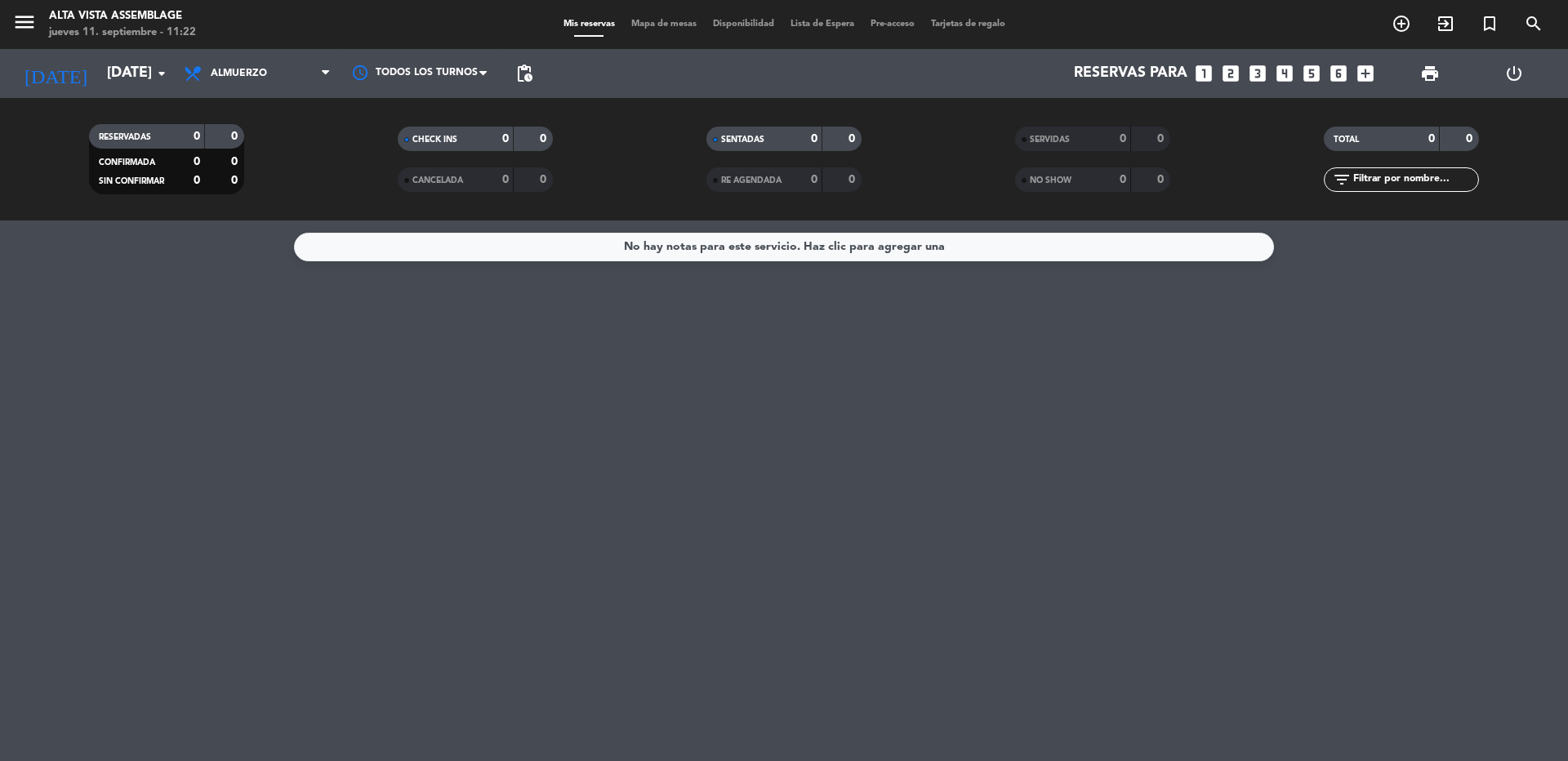
type input "[DATE]"
